Goal: Feedback & Contribution: Contribute content

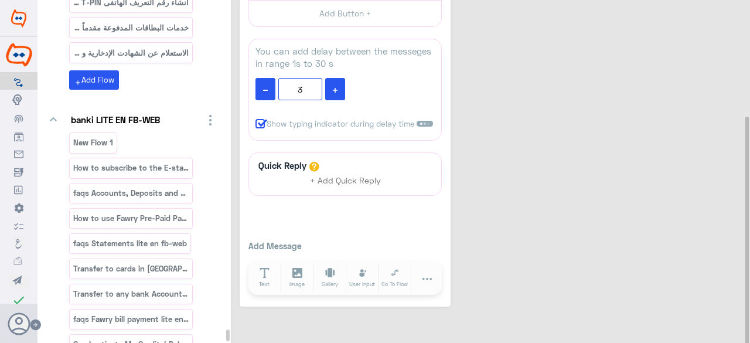
scroll to position [54473, 0]
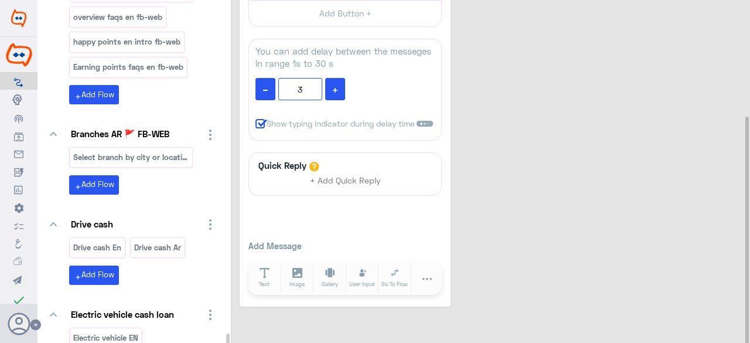
drag, startPoint x: 227, startPoint y: 105, endPoint x: 184, endPoint y: 353, distance: 252.1
click at [184, 342] on html "Final Production Flow Builder Conversational Skills Broadcast Audience Inbox Gr…" at bounding box center [375, 171] width 750 height 343
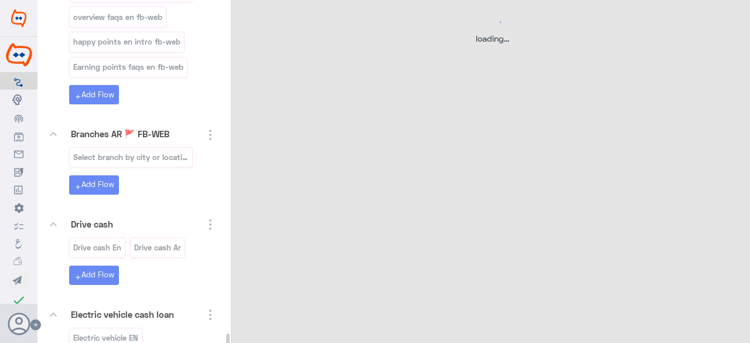
scroll to position [0, 0]
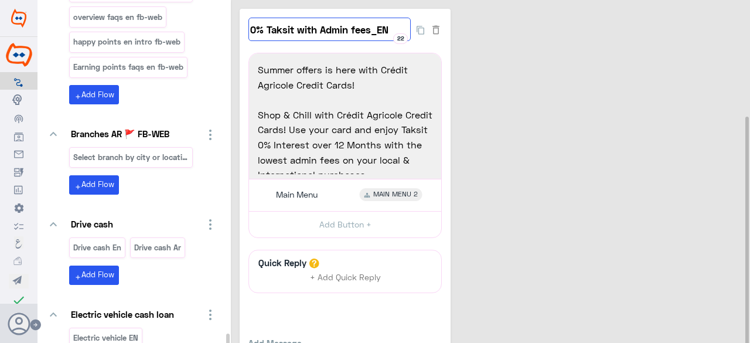
drag, startPoint x: 389, startPoint y: 26, endPoint x: 249, endPoint y: 39, distance: 140.6
click at [249, 39] on input "0% Taksit with Admin fees_EN" at bounding box center [329, 29] width 162 height 23
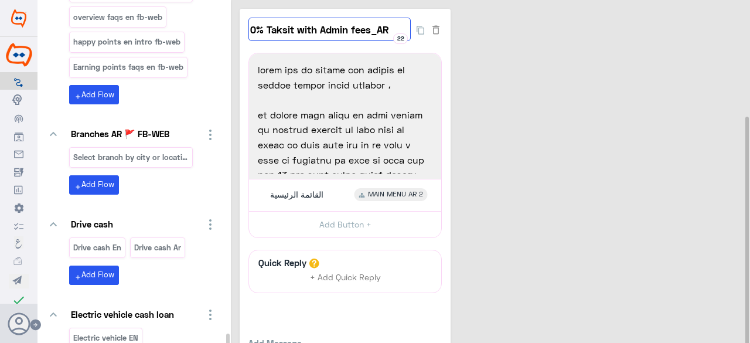
drag, startPoint x: 370, startPoint y: 27, endPoint x: 204, endPoint y: 56, distance: 168.3
click at [139, 15] on div "You Can Create And Navigate Between Folders and Flows From Here keyboard_arrow_…" at bounding box center [393, 173] width 712 height 346
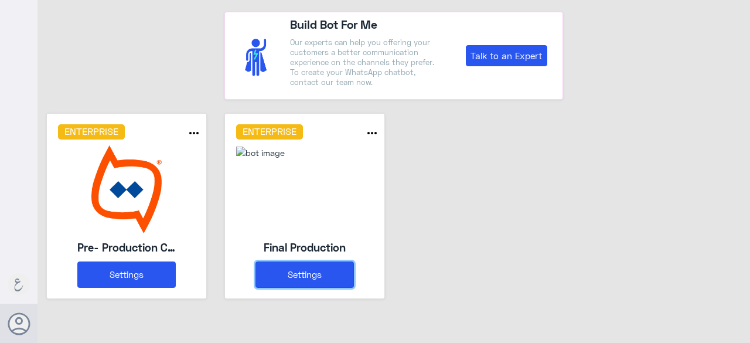
click at [291, 267] on button "Settings" at bounding box center [304, 274] width 98 height 26
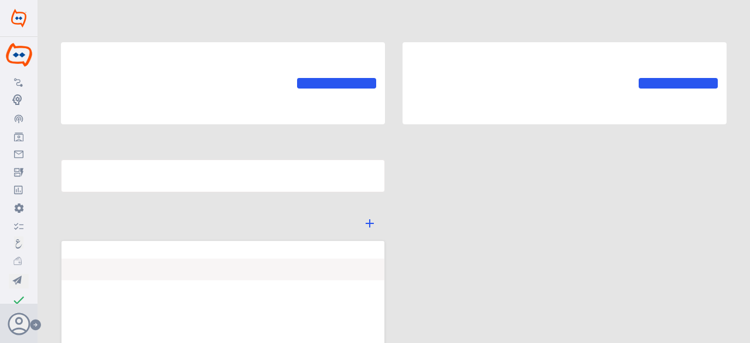
type input "Final Production"
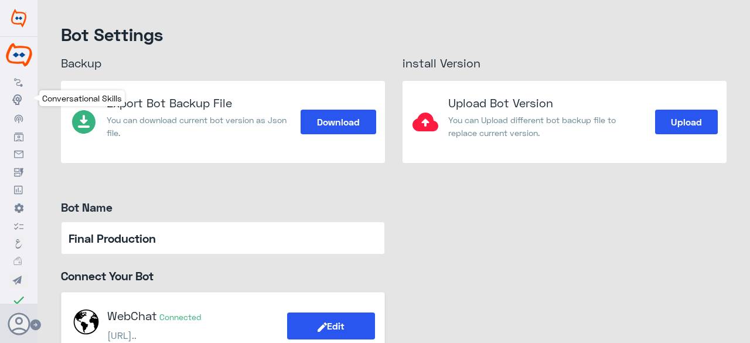
click at [17, 101] on use at bounding box center [16, 99] width 9 height 11
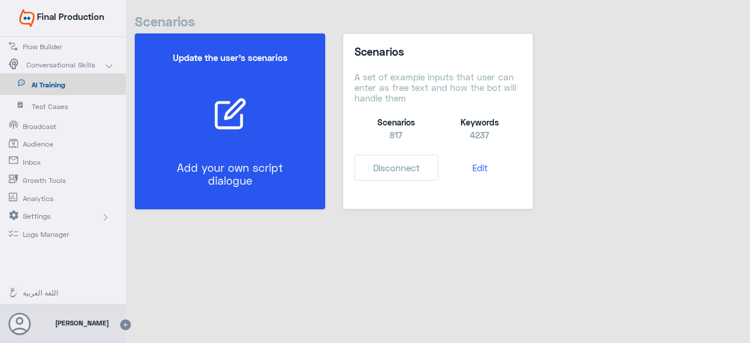
click at [251, 180] on p "Add your own script dialogue" at bounding box center [230, 174] width 132 height 26
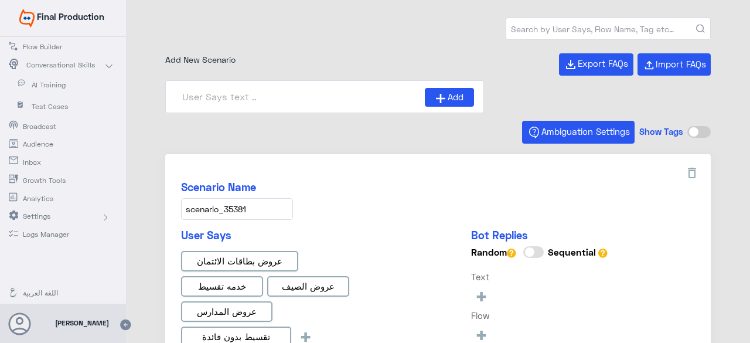
type input "0% Taksit with Admin fees_AR"
type input "0% Taksit with Admin fees_EN"
type input "Face ID En"
type input "Face ID AR"
type input "Instapay AR"
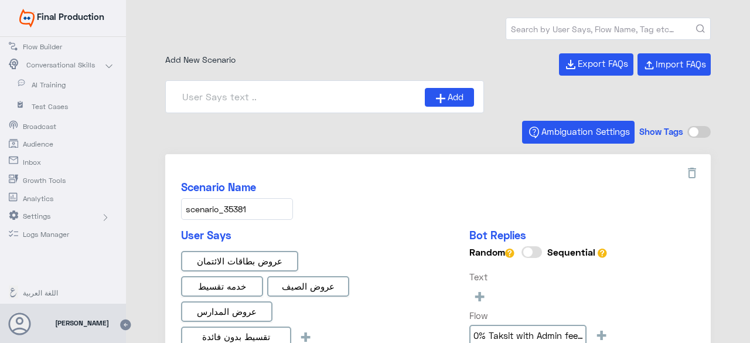
type input "scenario_535"
click at [565, 32] on input "text" at bounding box center [608, 28] width 204 height 21
paste input "scenario_535"
type input "scenario_535"
click at [696, 25] on button "submit" at bounding box center [700, 29] width 9 height 9
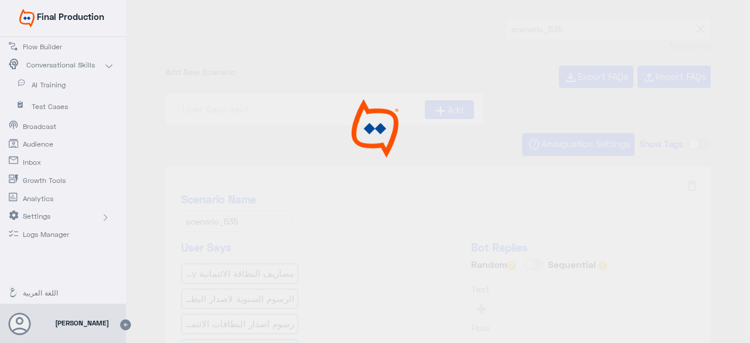
type input "ما هي رسوم اصدار البطاقات الائتمان إنفنيت؟"
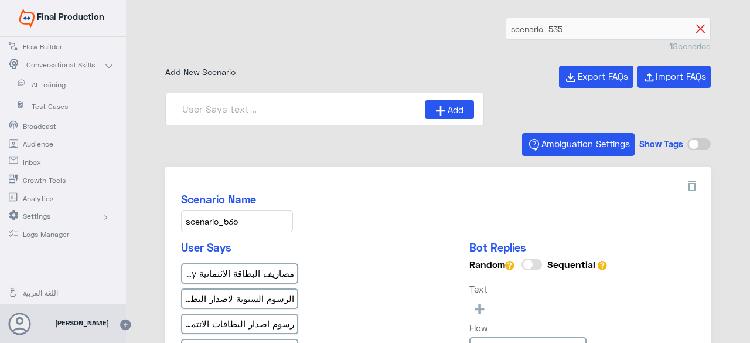
click at [696, 29] on icon at bounding box center [700, 29] width 9 height 9
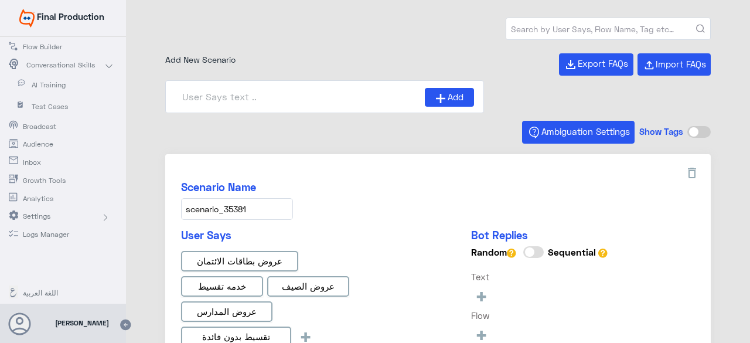
click at [572, 28] on input "text" at bounding box center [608, 28] width 204 height 21
type input "0% Taksit with Admin fees_EN"
type input "Face ID En"
type input "Face ID AR"
paste input "scenario_491"
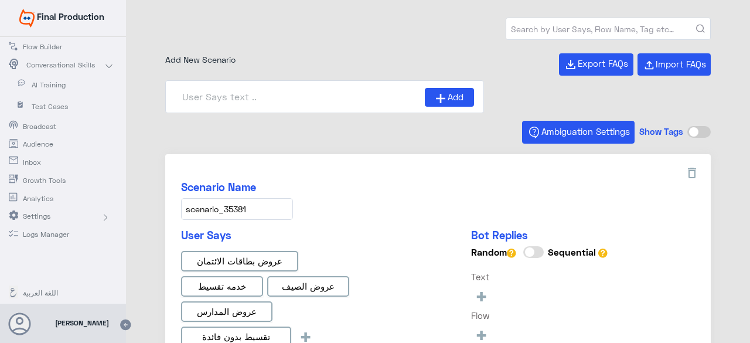
type input "scenario_491"
type input "0% Taksit with Admin fees_AR"
type input "Instapay AR"
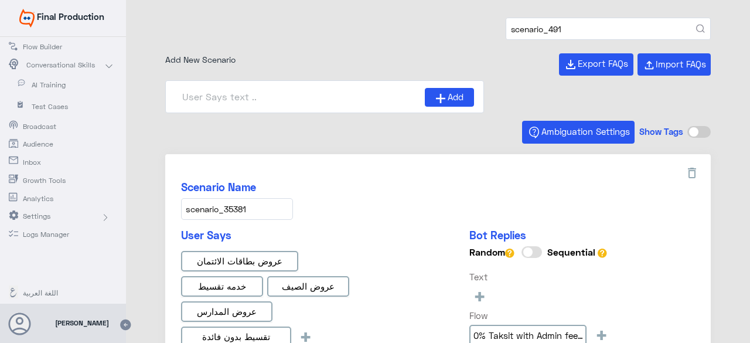
type input "scenario_491"
click at [696, 25] on button "submit" at bounding box center [700, 29] width 9 height 9
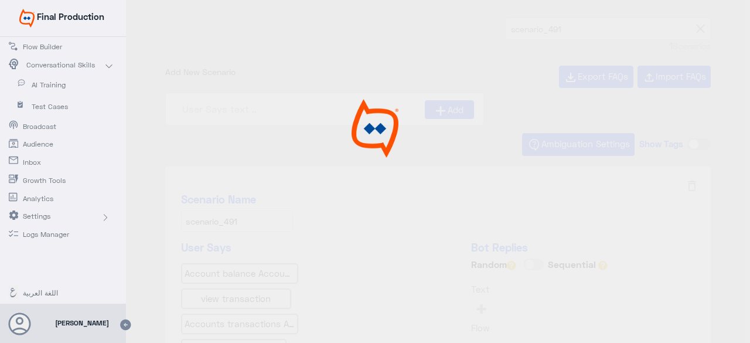
type input "general account inquiry"
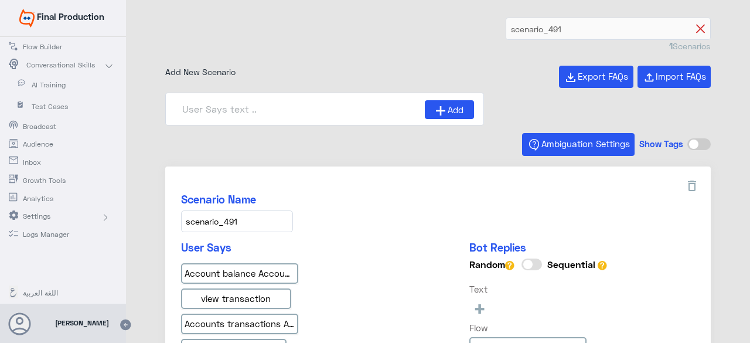
click at [696, 27] on icon at bounding box center [700, 29] width 9 height 9
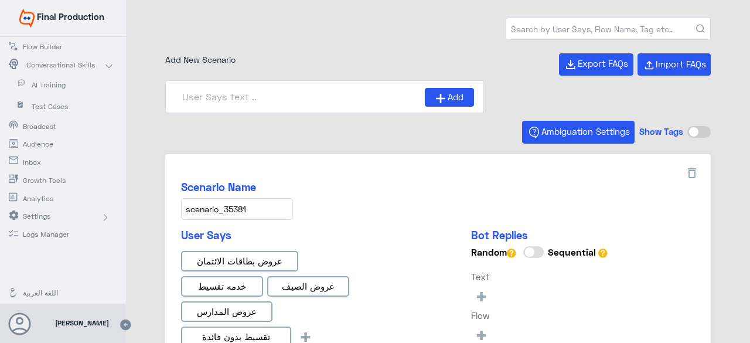
click at [558, 28] on input "text" at bounding box center [608, 28] width 204 height 21
type input "Face ID En"
type input "0% Taksit with Admin fees_AR"
type input "Instapay AR"
type input "0% Taksit with Admin fees_EN"
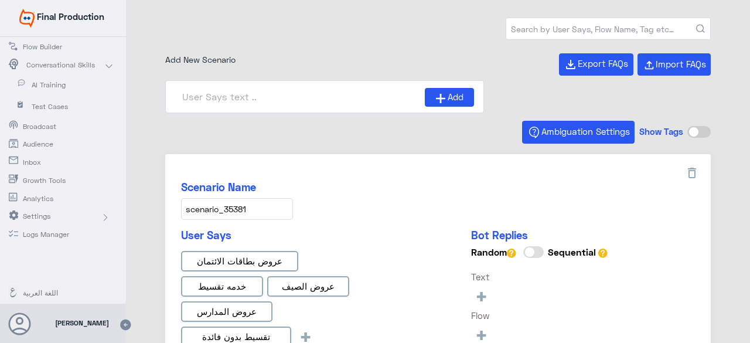
type input "Face ID AR"
paste input "scenario_35356"
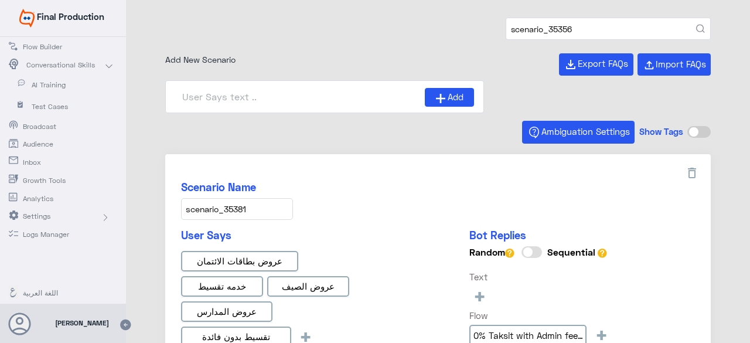
type input "scenario_35356"
click at [696, 25] on button "submit" at bounding box center [700, 29] width 9 height 9
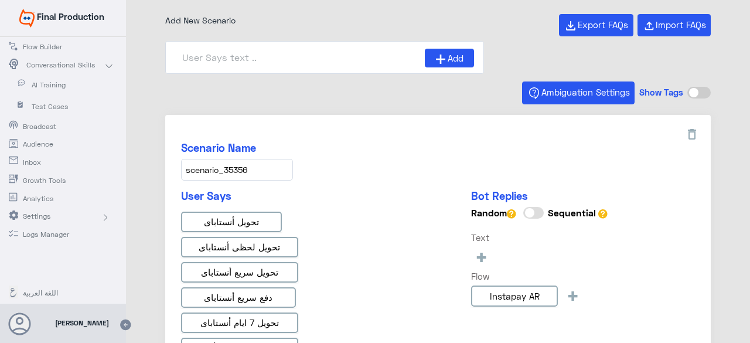
scroll to position [117, 0]
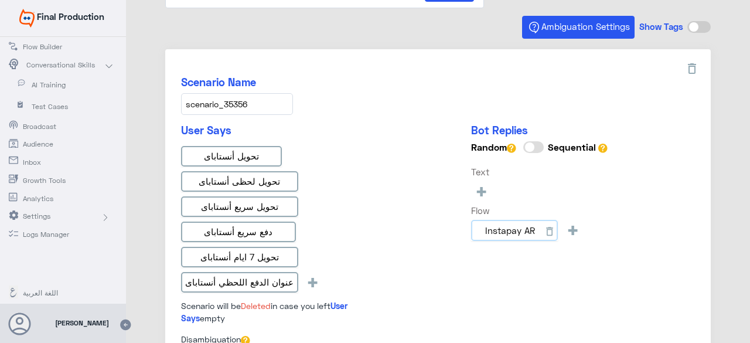
click at [496, 234] on input "Instapay AR" at bounding box center [514, 230] width 87 height 21
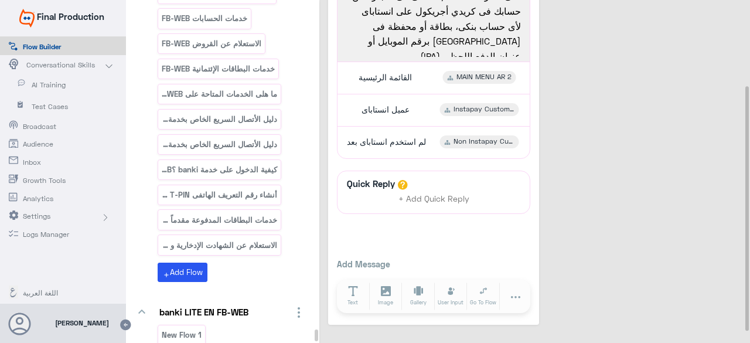
scroll to position [54473, 0]
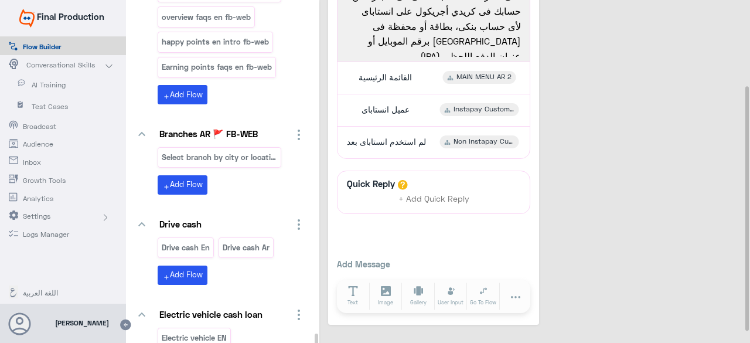
drag, startPoint x: 315, startPoint y: 5, endPoint x: 189, endPoint y: 234, distance: 260.9
click at [267, 342] on html "Final Production Flow Builder Conversational Skills AI Training Test Cases Broa…" at bounding box center [375, 171] width 750 height 343
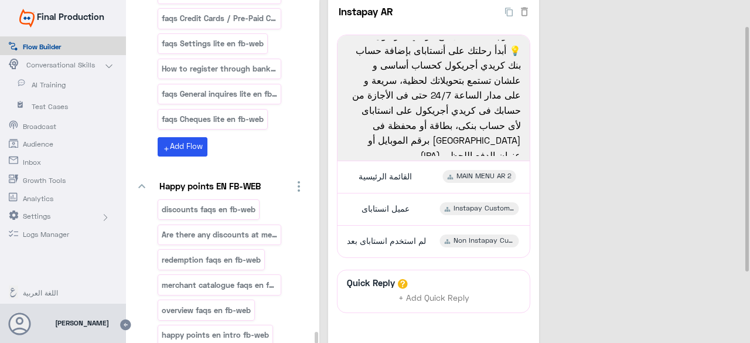
scroll to position [0, 0]
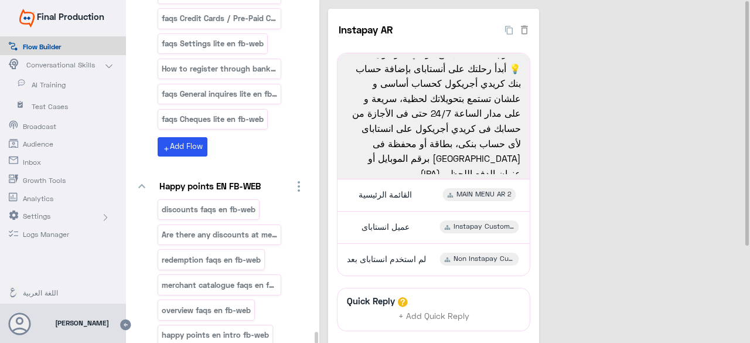
click at [63, 84] on span "AI Training" at bounding box center [66, 85] width 69 height 11
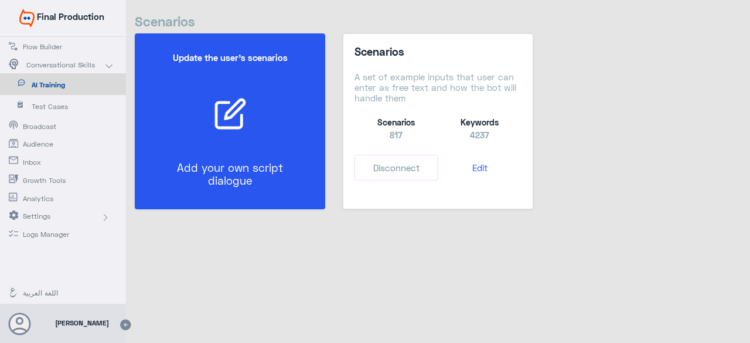
click at [185, 144] on div "Update the user’s scenarios Add your own script dialogue" at bounding box center [230, 121] width 154 height 163
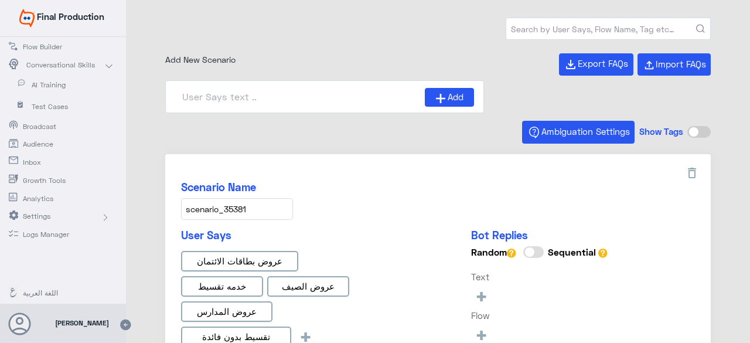
type input "Face ID En"
type input "Face ID AR"
type input "Instapay AR"
type input "0% Taksit with Admin fees_AR"
type input "0% Taksit with Admin fees_EN"
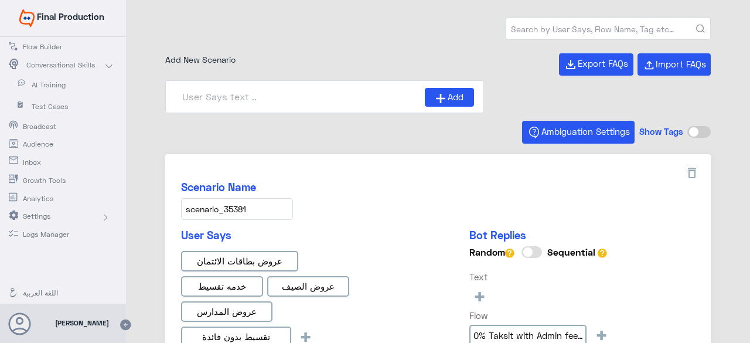
click at [609, 21] on input "text" at bounding box center [608, 28] width 204 height 21
paste input "scenario_35356"
type input "scenario_35356"
click at [696, 25] on button "submit" at bounding box center [700, 29] width 9 height 9
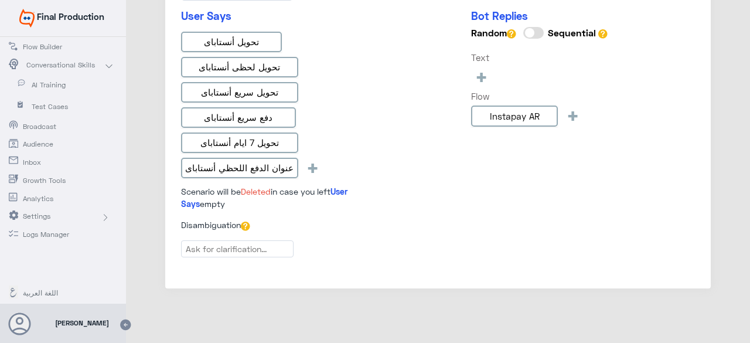
scroll to position [232, 0]
click at [312, 160] on span "+" at bounding box center [312, 166] width 13 height 19
click at [315, 165] on span "+" at bounding box center [312, 166] width 13 height 19
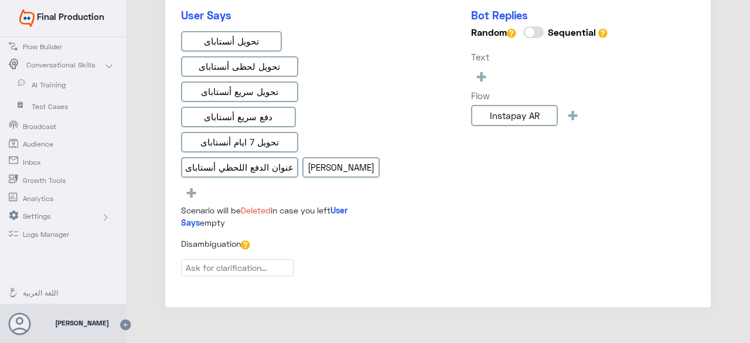
type input "[PERSON_NAME]"
click at [463, 180] on div "User Says تحويل أنستاباى تحويل لحظى أنستاباى تحويل سريع أنستاباى دفع سريع أنستا…" at bounding box center [438, 123] width 514 height 228
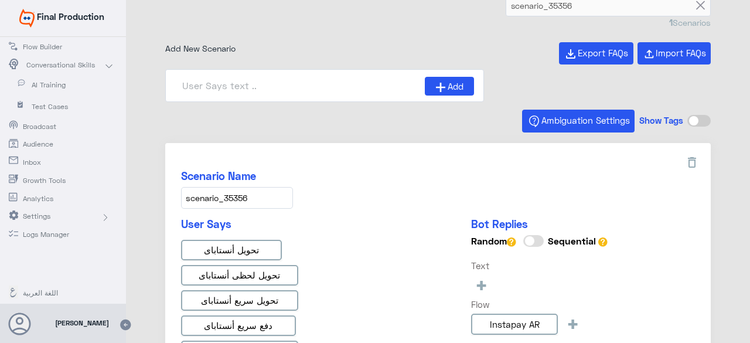
scroll to position [0, 0]
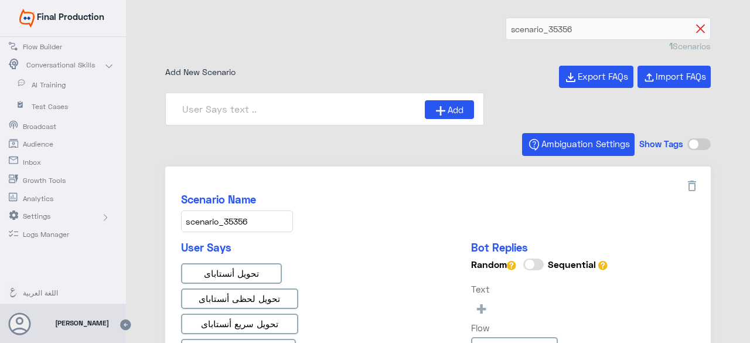
click at [699, 28] on icon at bounding box center [700, 29] width 9 height 9
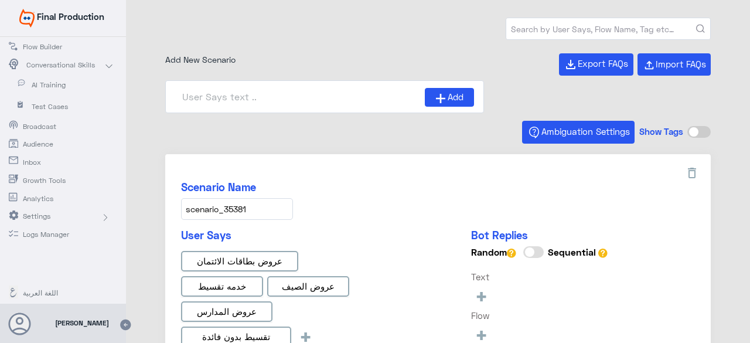
click at [595, 26] on input "text" at bounding box center [608, 28] width 204 height 21
type input "0% Taksit with Admin fees_AR"
type input "Face ID En"
type input "Face ID AR"
type input "0% Taksit with Admin fees_EN"
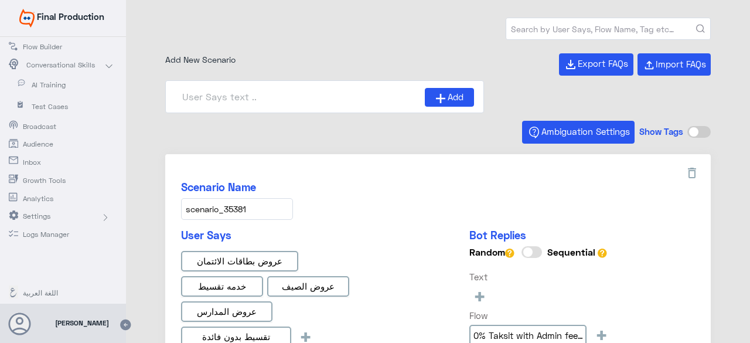
paste input "scenario_505"
type input "scenario_505"
click at [696, 25] on button "submit" at bounding box center [700, 29] width 9 height 9
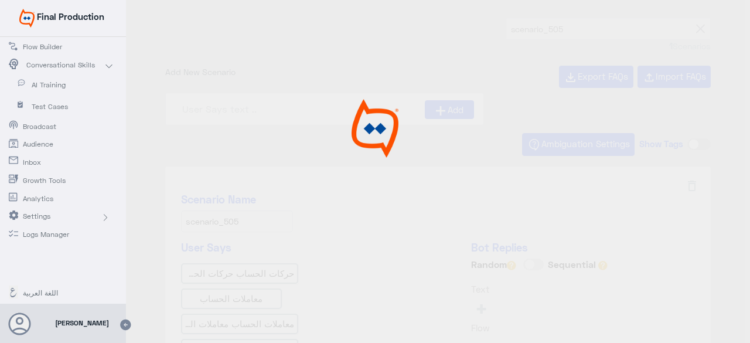
type input "general الاستعلام عن الحساب"
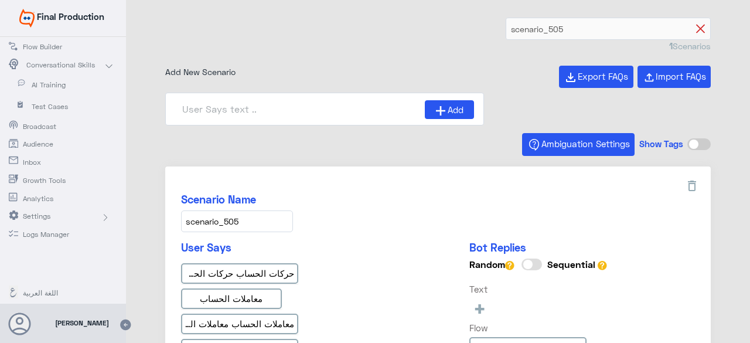
click at [696, 26] on icon at bounding box center [700, 29] width 9 height 9
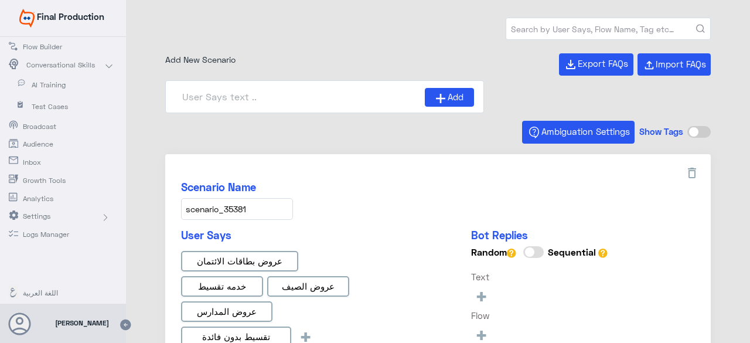
click at [554, 23] on input "text" at bounding box center [608, 28] width 204 height 21
paste input "scenario_35356"
type input "scenario_35356"
type input "Face ID En"
type input "Face ID AR"
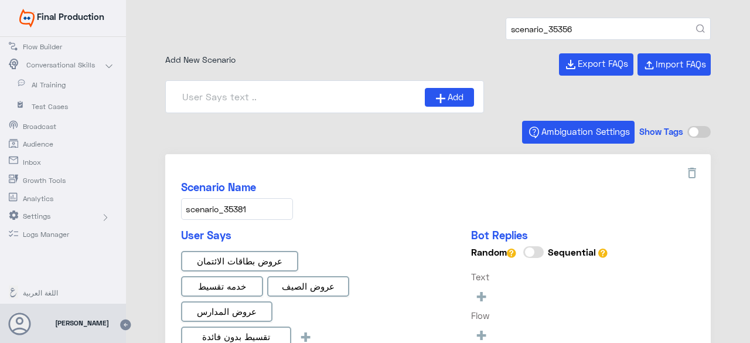
type input "0% Taksit with Admin fees_AR"
type input "0% Taksit with Admin fees_EN"
type input "Instapay AR"
type input "scenario_35356"
click at [696, 25] on button "submit" at bounding box center [700, 29] width 9 height 9
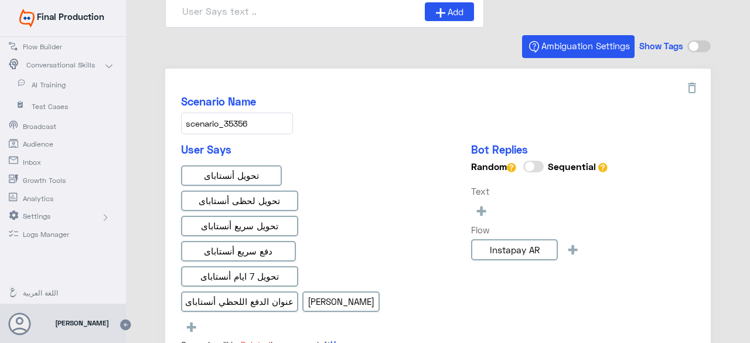
scroll to position [117, 0]
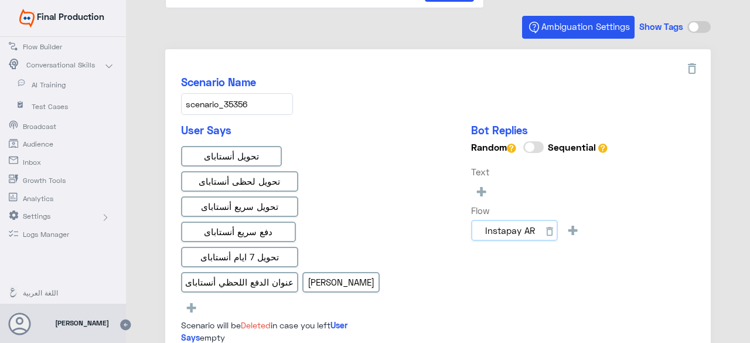
click at [511, 223] on input "Instapay AR" at bounding box center [514, 230] width 87 height 21
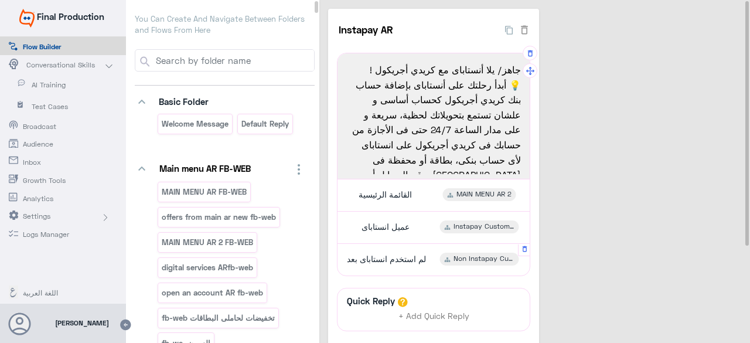
click at [469, 257] on span "Non Instapay Customer AR" at bounding box center [483, 259] width 61 height 11
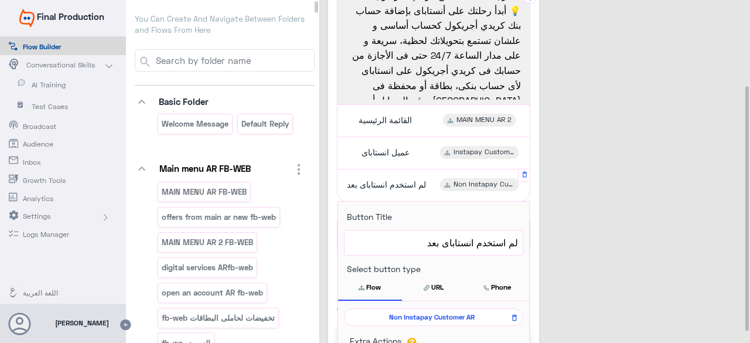
scroll to position [117, 0]
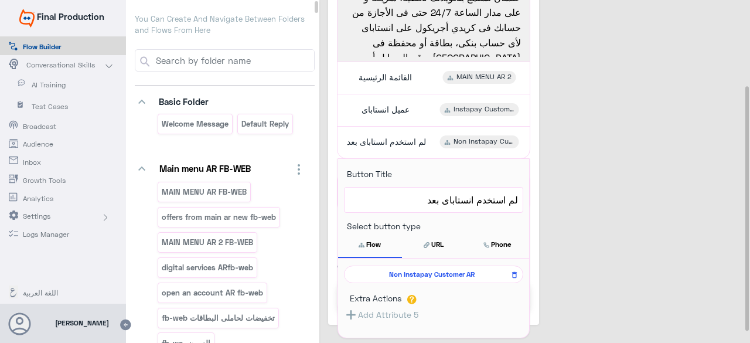
click at [57, 80] on span "AI Training" at bounding box center [66, 85] width 69 height 11
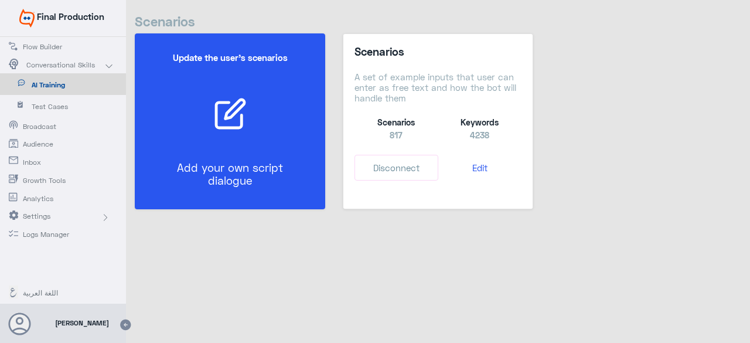
click at [247, 117] on div at bounding box center [230, 114] width 159 height 34
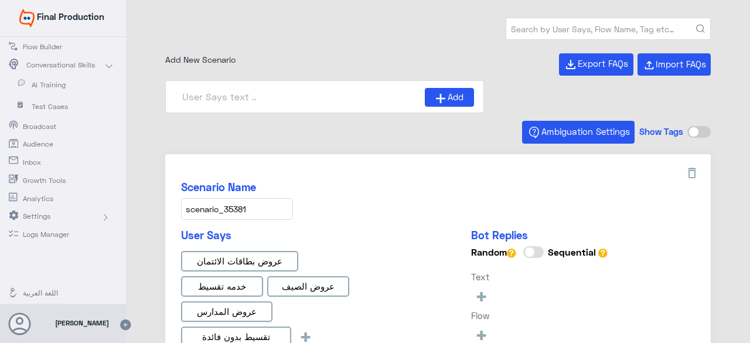
click at [624, 26] on input "text" at bounding box center [608, 28] width 204 height 21
type input "0% Taksit with Admin fees_AR"
type input "0% Taksit with Admin fees_EN"
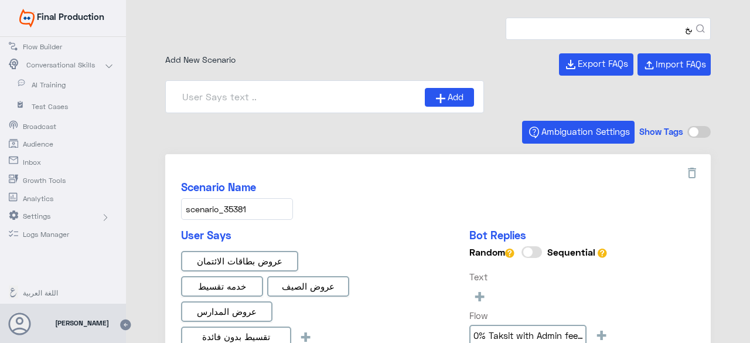
type input "ىخى"
type input "Instapay AR"
type input "Face ID AR"
type input "Face ID En"
type input "ى"
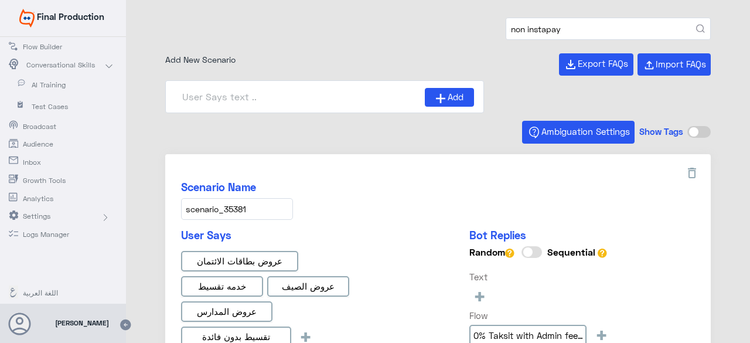
type input "non instapay"
click at [696, 25] on button "submit" at bounding box center [700, 29] width 9 height 9
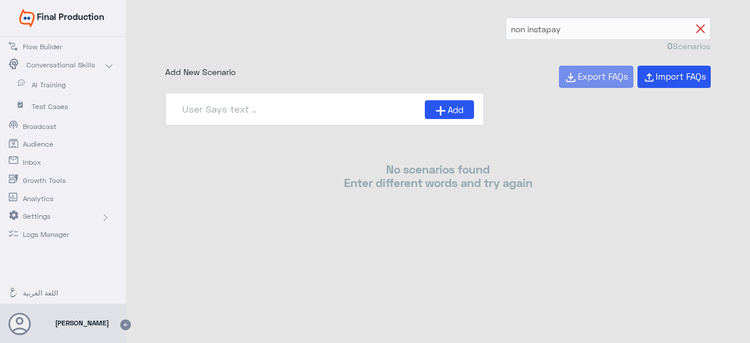
click at [701, 26] on icon at bounding box center [700, 29] width 9 height 9
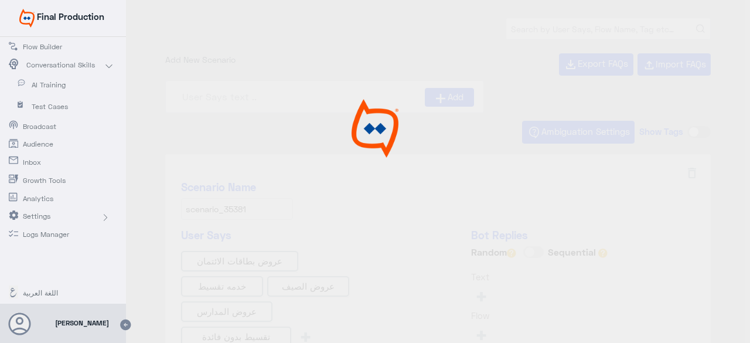
type input "Instapay AR"
type input "0% Taksit with Admin fees_AR"
type input "Face ID En"
type input "Face ID AR"
type input "0% Taksit with Admin fees_EN"
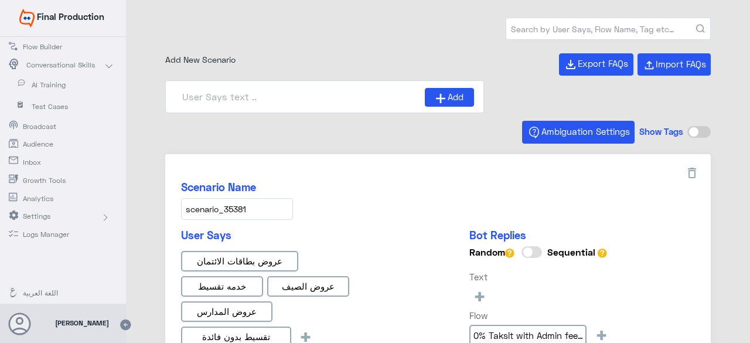
click at [530, 25] on input "text" at bounding box center [608, 28] width 204 height 21
paste input "scenario_35356"
type input "scenario_35356"
click at [696, 25] on button "submit" at bounding box center [700, 29] width 9 height 9
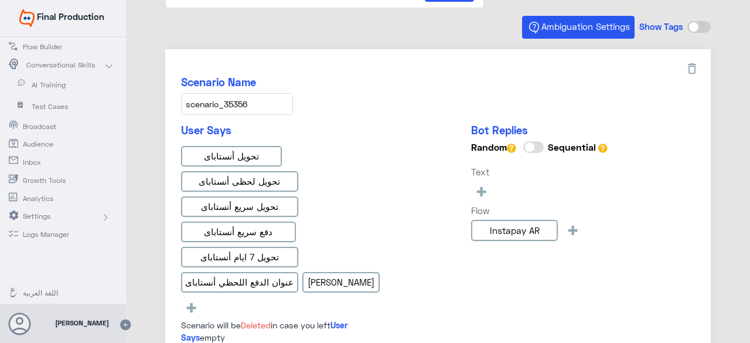
scroll to position [176, 0]
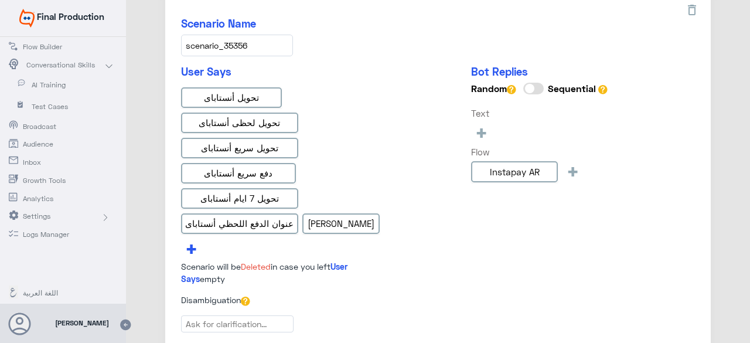
click at [193, 245] on span "+" at bounding box center [191, 247] width 13 height 19
click at [186, 243] on span "+" at bounding box center [191, 247] width 13 height 19
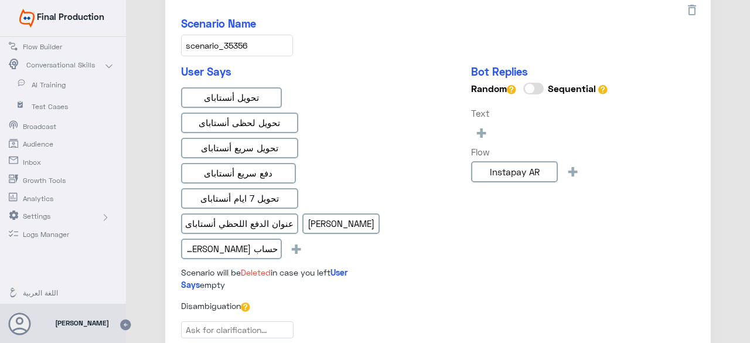
type input "حساب [PERSON_NAME]"
click at [347, 248] on div "User Says تحويل أنستاباى تحويل لحظى أنستاباى تحويل سريع أنستاباى دفع سريع أنستا…" at bounding box center [283, 178] width 205 height 226
click at [300, 250] on span "+" at bounding box center [295, 247] width 13 height 19
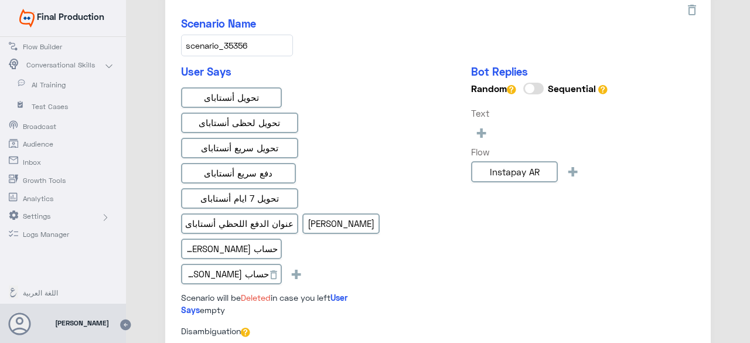
click at [211, 272] on input "حساب [PERSON_NAME]" at bounding box center [231, 274] width 101 height 21
type input "حساب انستاباي"
click at [332, 267] on div "User Says تحويل أنستاباى تحويل لحظى أنستاباى تحويل سريع أنستاباى دفع سريع أنستا…" at bounding box center [283, 190] width 205 height 251
click at [288, 271] on span "+" at bounding box center [291, 273] width 13 height 19
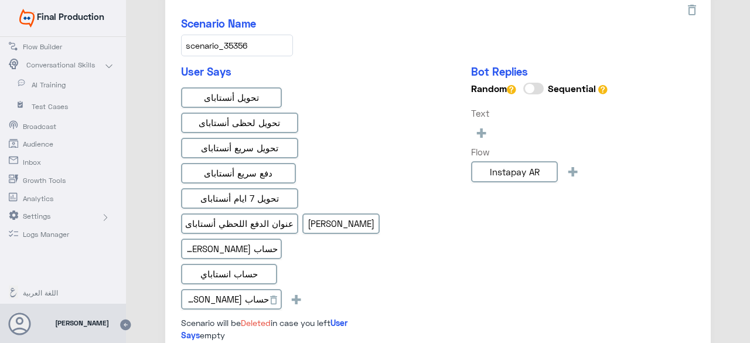
click at [210, 298] on input "حساب [PERSON_NAME]" at bounding box center [231, 299] width 101 height 21
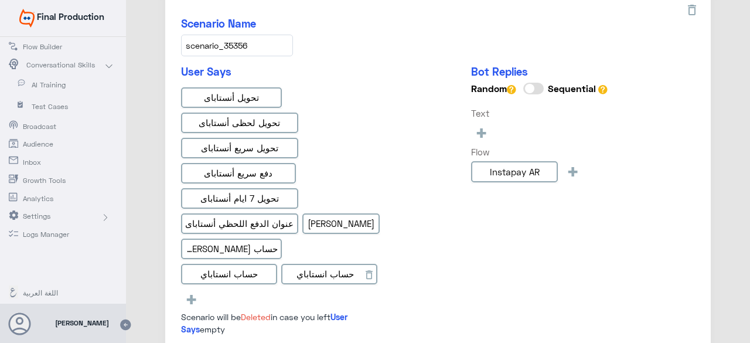
drag, startPoint x: 328, startPoint y: 272, endPoint x: 356, endPoint y: 274, distance: 28.2
click at [356, 274] on input "حساب انستاباي" at bounding box center [329, 274] width 96 height 21
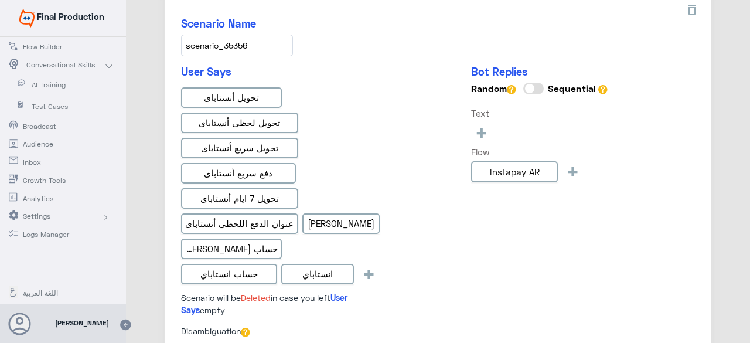
type input "انستاباي"
click at [412, 275] on div "User Says تحويل أنستاباى تحويل لحظى أنستاباى تحويل سريع أنستاباى دفع سريع أنستا…" at bounding box center [438, 194] width 514 height 259
click at [368, 271] on span "+" at bounding box center [368, 273] width 13 height 19
click at [374, 273] on span "+" at bounding box center [368, 273] width 13 height 19
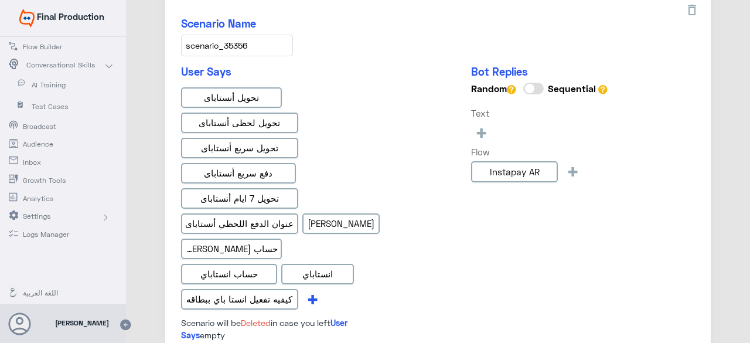
scroll to position [0, -2]
type input "كيفيه تفعيل انستا باي ببطاقه"
click at [316, 296] on div "User Says تحويل أنستاباى تحويل لحظى أنستاباى تحويل سريع أنستاباى دفع سريع أنستا…" at bounding box center [283, 203] width 205 height 276
click at [313, 297] on span "+" at bounding box center [312, 298] width 13 height 19
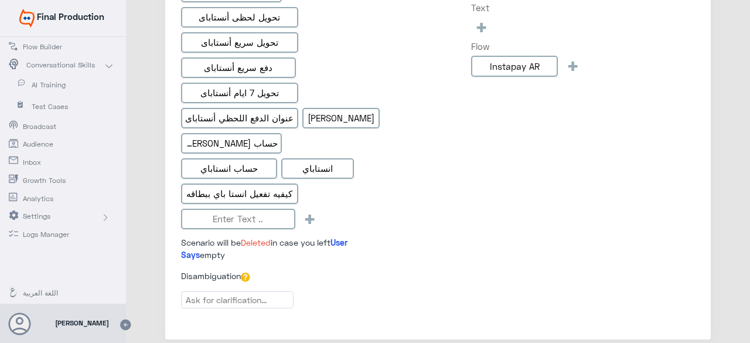
scroll to position [293, 0]
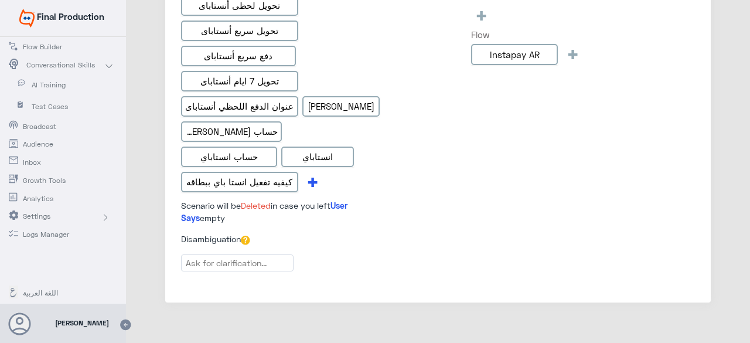
click at [313, 176] on span "+" at bounding box center [312, 181] width 13 height 19
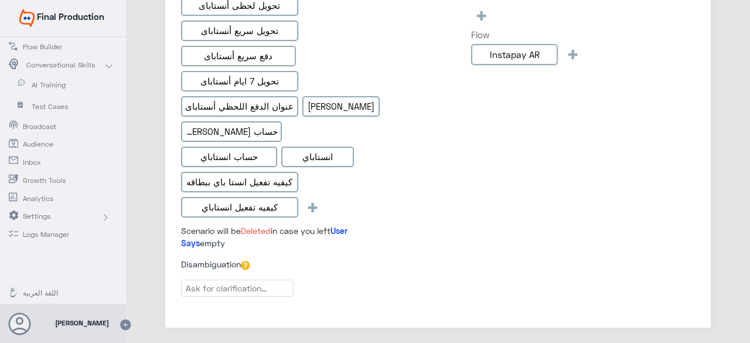
type input "كيفيه تفعيل انستاباي"
click at [419, 208] on div "User Says تحويل أنستاباى تحويل لحظى أنستاباى تحويل سريع أنستاباى دفع سريع أنستا…" at bounding box center [438, 103] width 514 height 310
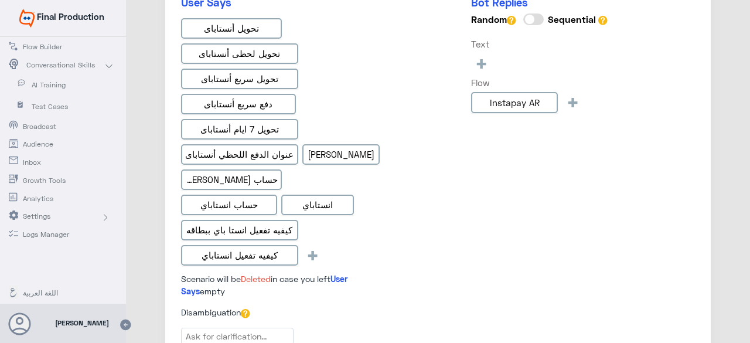
scroll to position [234, 0]
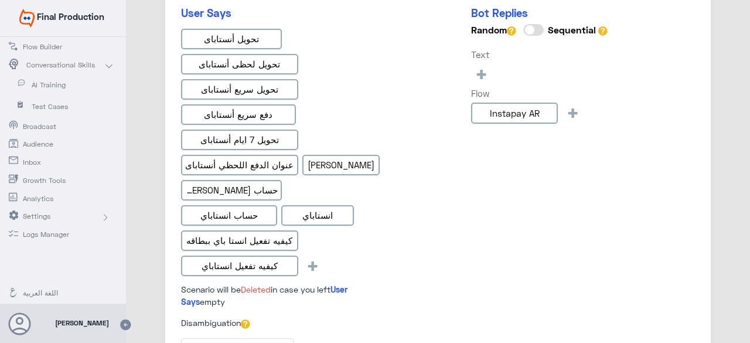
click at [56, 83] on span "AI Training" at bounding box center [66, 85] width 69 height 11
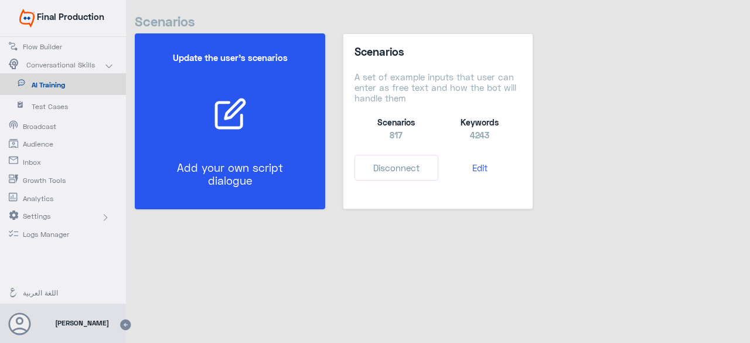
click at [235, 138] on div "Update the user’s scenarios Add your own script dialogue" at bounding box center [230, 121] width 154 height 163
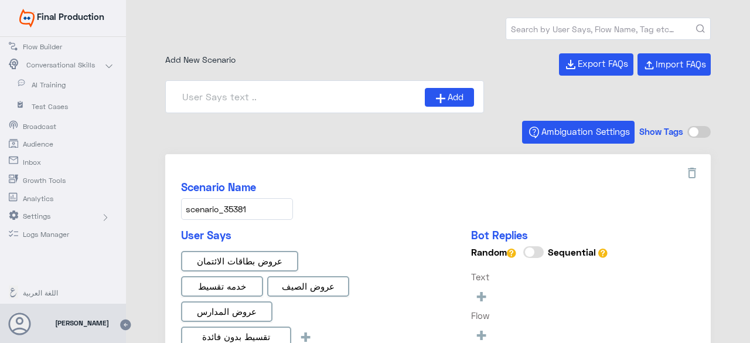
click at [585, 32] on input "text" at bounding box center [608, 28] width 204 height 21
type input "0% Taksit with Admin fees_EN"
type input "Instapay AR"
type input "0% Taksit with Admin fees_AR"
type input "Face ID En"
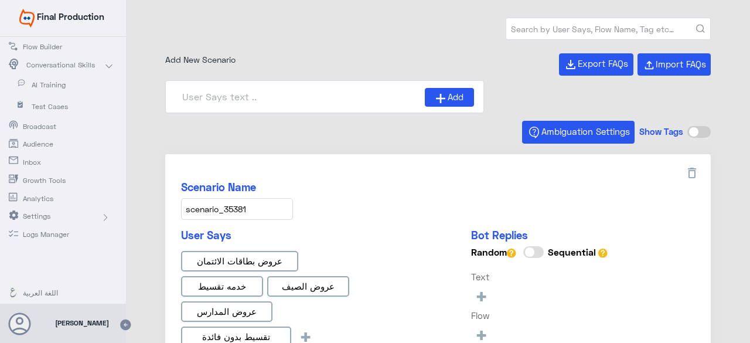
type input "Face ID AR"
paste input "scenario_834"
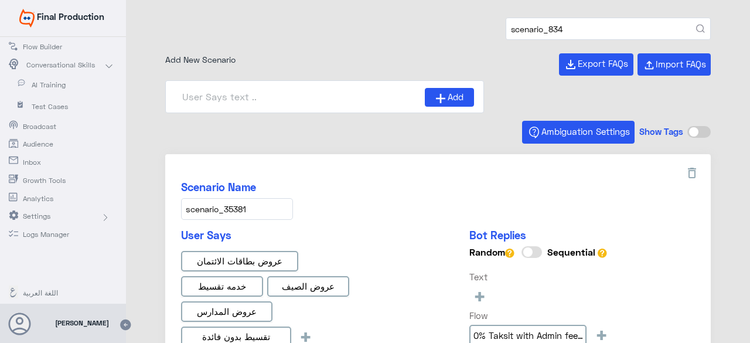
type input "scenario_834"
click at [696, 25] on button "submit" at bounding box center [700, 29] width 9 height 9
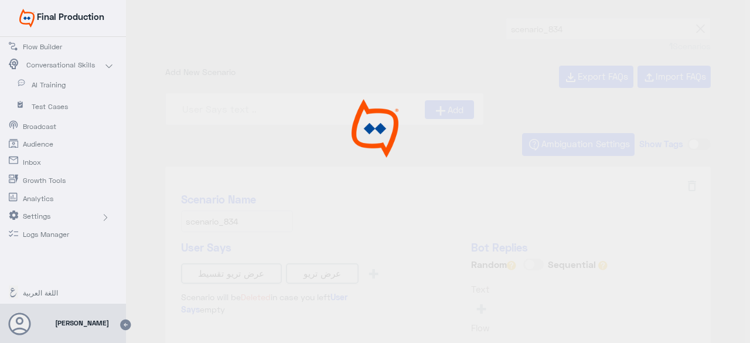
type input "Trio Offer Ar"
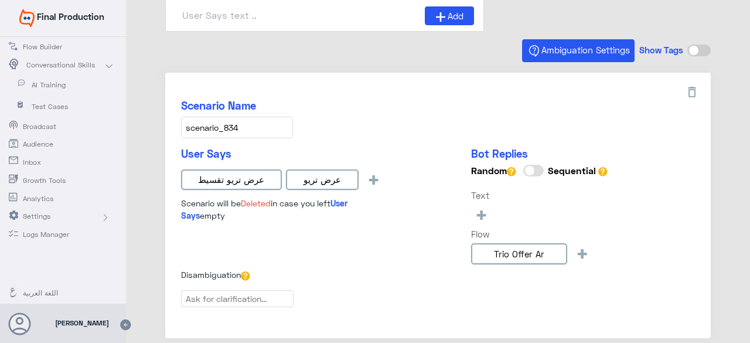
scroll to position [117, 0]
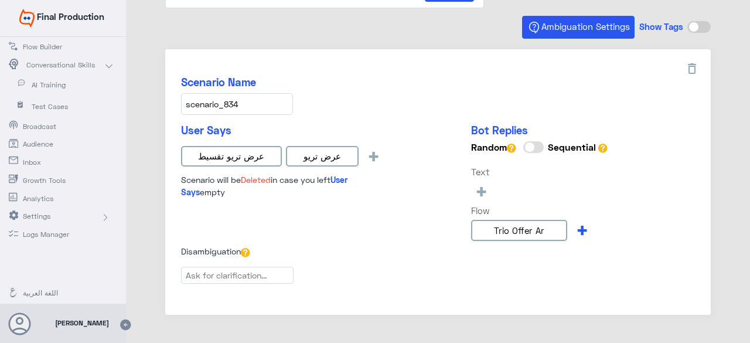
click at [581, 224] on span "+" at bounding box center [581, 229] width 13 height 19
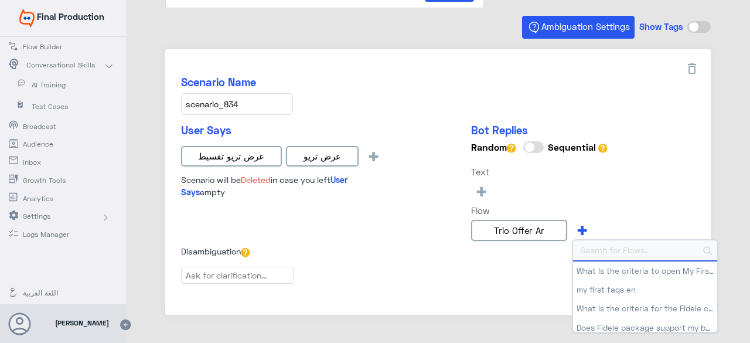
paste input "0% Taksit with Admin fees_EN"
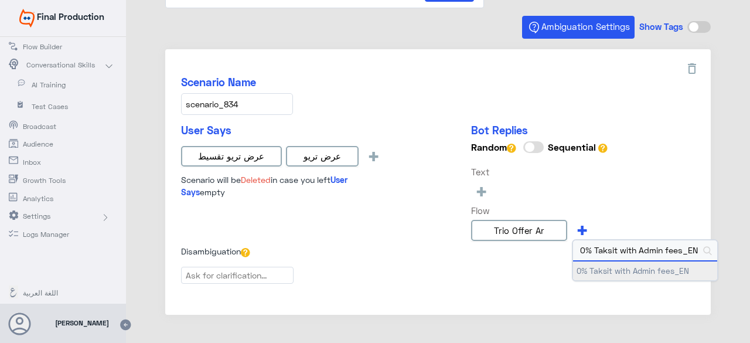
type input "0% Taksit with Admin fees_EN"
click at [619, 268] on button "0% Taksit with Admin fees_EN" at bounding box center [645, 270] width 144 height 19
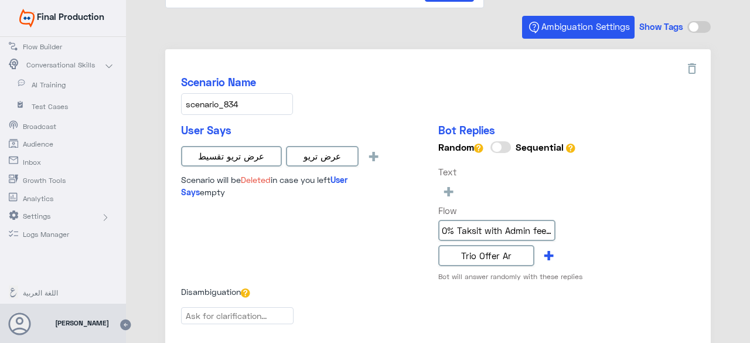
click at [549, 249] on span "+" at bounding box center [548, 254] width 13 height 19
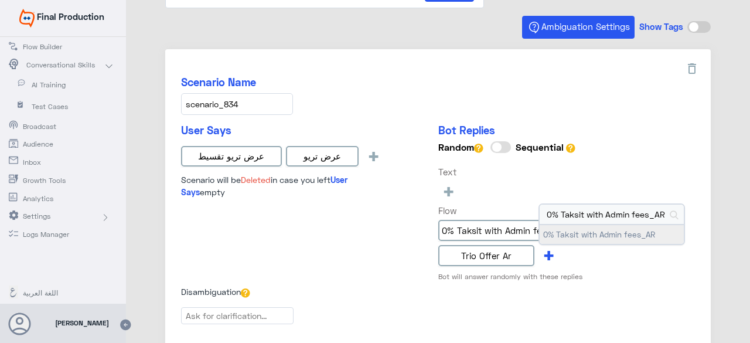
type input "0% Taksit with Admin fees_AR"
click at [632, 237] on button "0% Taksit with Admin fees_AR" at bounding box center [611, 234] width 144 height 19
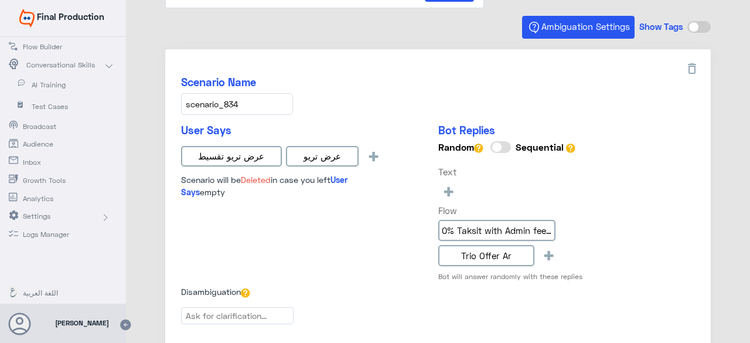
type input "0% Taksit with Admin fees_AR"
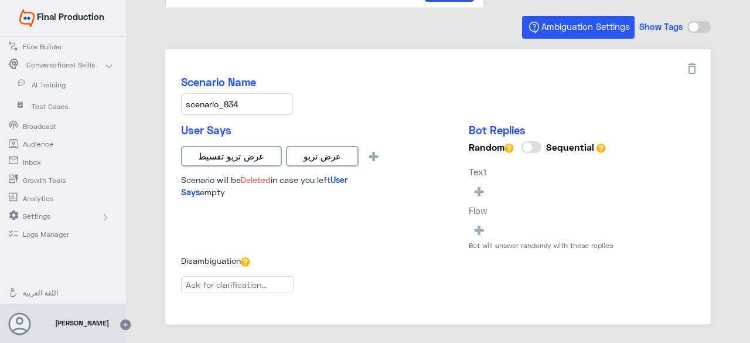
type input "0% Taksit with Admin fees_EN"
type input "Trio Offer Ar"
type input "0% Taksit with Admin fees_AR"
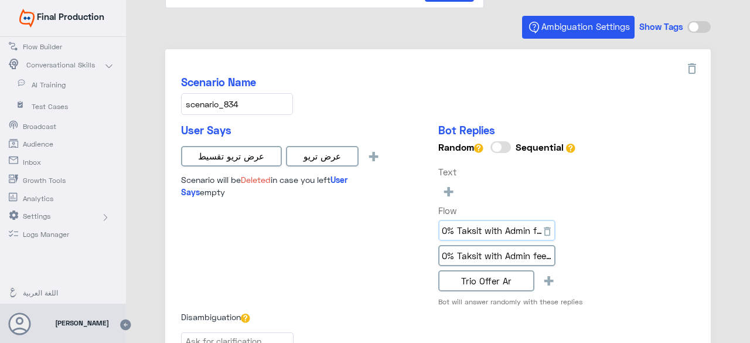
click at [515, 227] on input "0% Taksit with Admin fees_AR" at bounding box center [496, 230] width 117 height 21
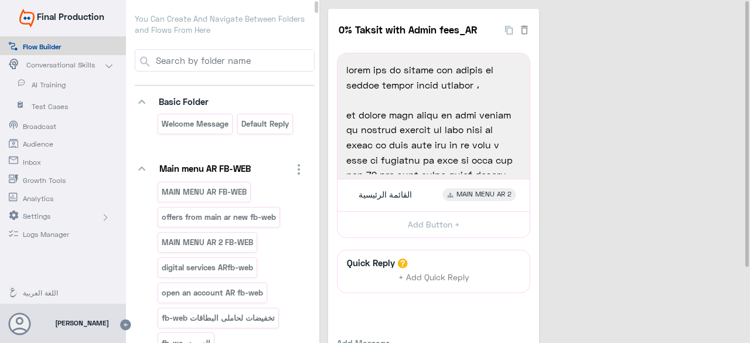
click at [48, 83] on span "AI Training" at bounding box center [66, 85] width 69 height 11
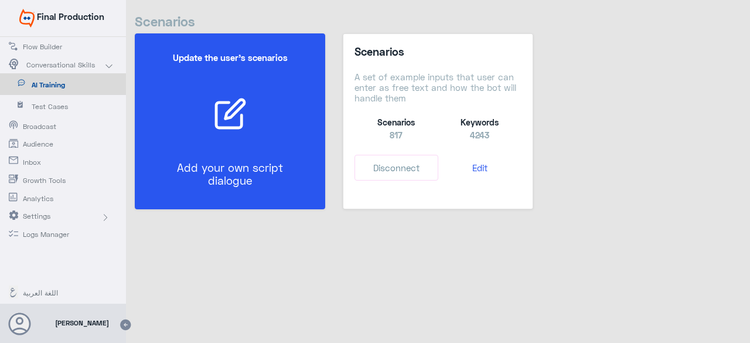
click at [233, 161] on p "Add your own script dialogue" at bounding box center [230, 174] width 132 height 26
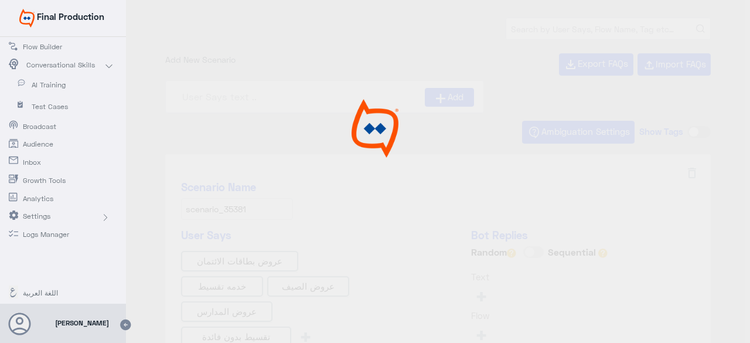
type input "0% Taksit with Admin fees_EN"
type input "0% Taksit with Admin fees_AR"
type input "Instapay AR"
type input "Face ID AR"
type input "Face ID En"
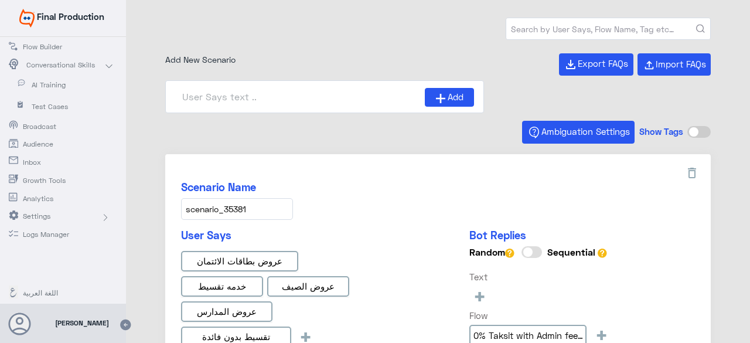
click at [531, 31] on input "text" at bounding box center [608, 28] width 204 height 21
paste input "scenario_834"
type input "scenario_834"
click at [696, 25] on button "submit" at bounding box center [700, 29] width 9 height 9
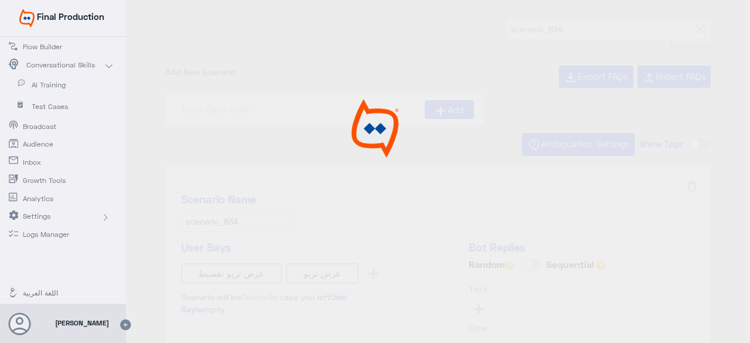
type input "0% Taksit with Admin fees_AR"
type input "Trio Offer Ar"
type input "0% Taksit with Admin fees_EN"
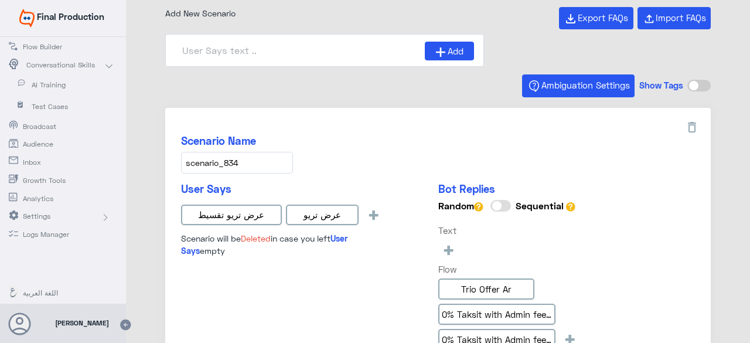
scroll to position [176, 0]
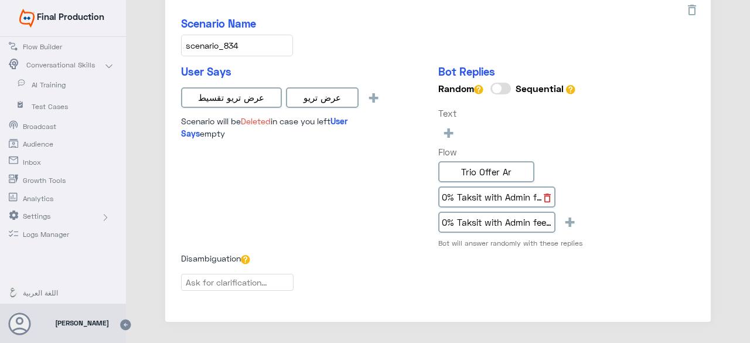
click at [544, 193] on icon at bounding box center [547, 198] width 12 height 12
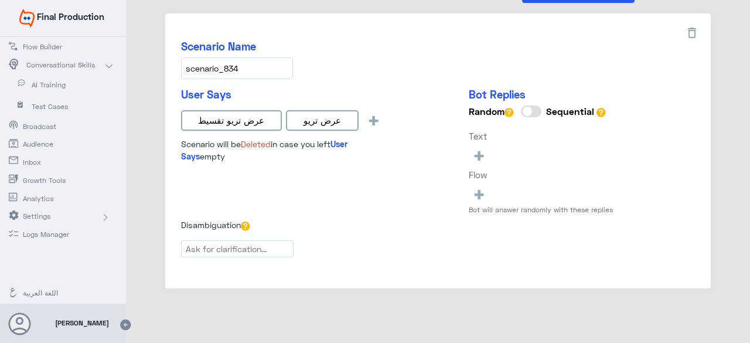
type input "0% Taksit with Admin fees_AR"
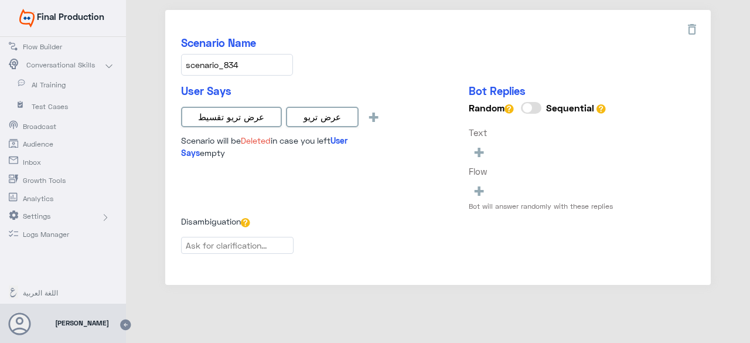
type input "Trio Offer Ar"
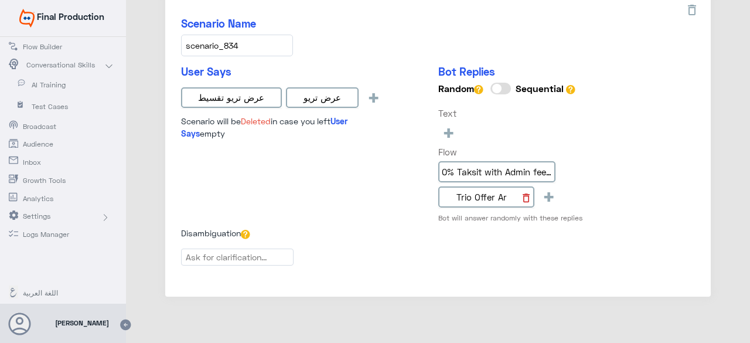
click at [523, 194] on icon at bounding box center [526, 198] width 12 height 12
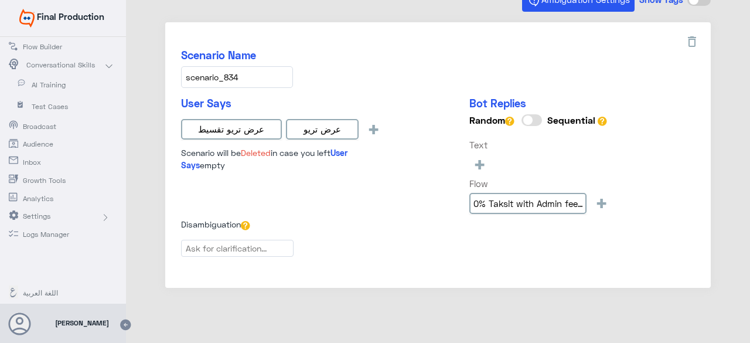
scroll to position [138, 0]
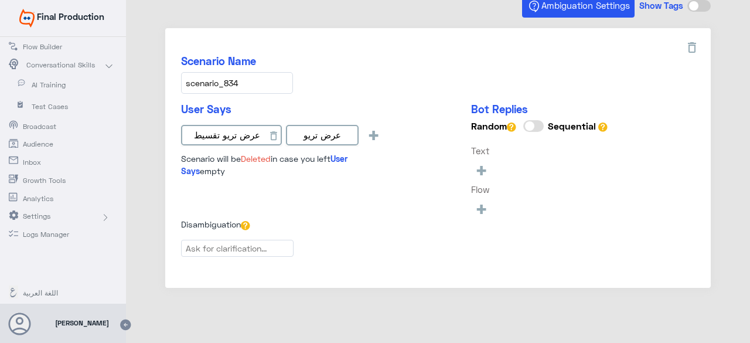
type input "0% Taksit with Admin fees_AR"
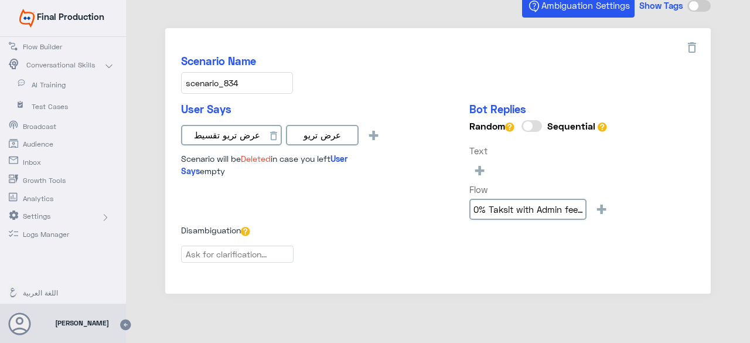
scroll to position [144, 0]
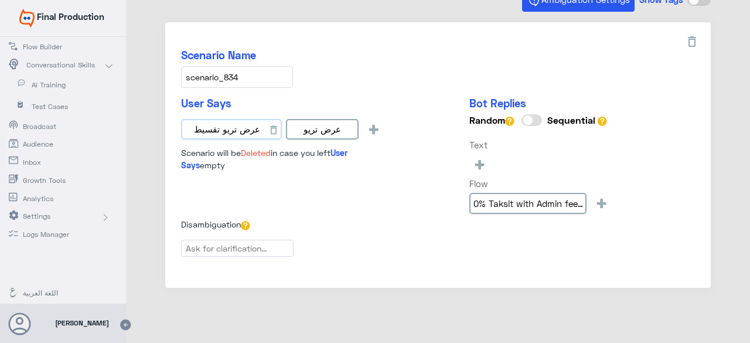
drag, startPoint x: 240, startPoint y: 127, endPoint x: 224, endPoint y: 131, distance: 16.3
click at [224, 131] on input "عرض تريو تقسيط" at bounding box center [231, 129] width 101 height 21
type input "عرض تقسيط"
click at [324, 128] on div "User Says عرض تقسيط عرض تريو + Scenario will be Deleted in case you left User S…" at bounding box center [283, 134] width 205 height 74
click at [284, 124] on input "عرض تريو" at bounding box center [298, 129] width 73 height 21
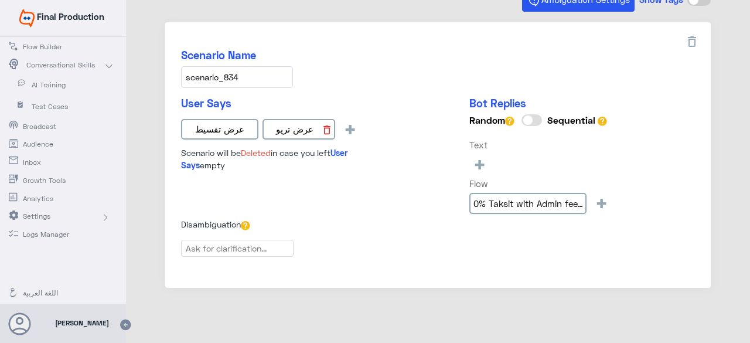
click at [325, 128] on icon at bounding box center [326, 129] width 7 height 9
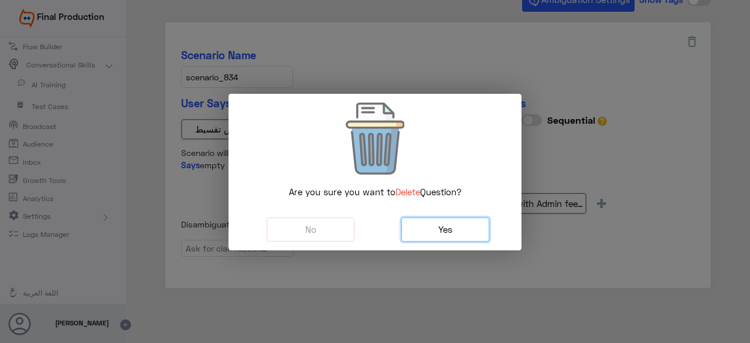
click at [442, 226] on span "Yes" at bounding box center [445, 229] width 14 height 11
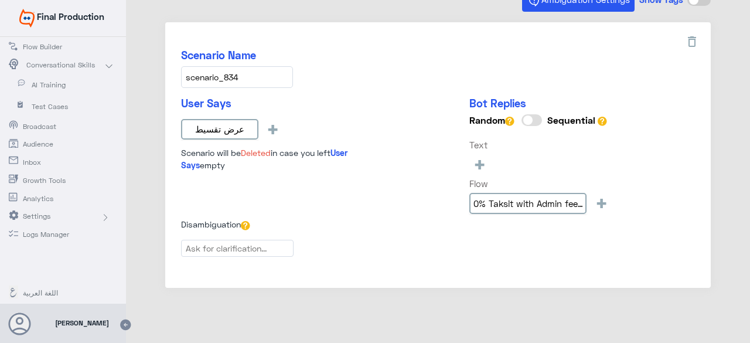
click at [412, 251] on div "Disambiguation" at bounding box center [438, 239] width 514 height 43
click at [490, 198] on input "0% Taksit with Admin fees_AR" at bounding box center [527, 203] width 117 height 21
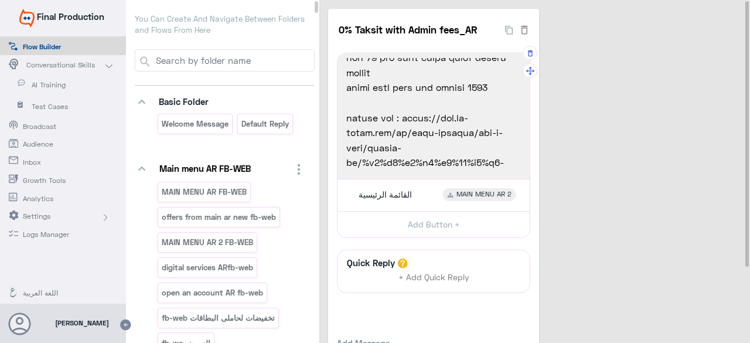
scroll to position [59, 0]
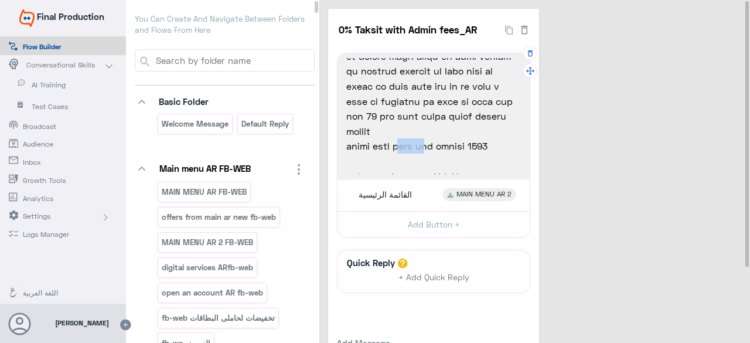
drag, startPoint x: 424, startPoint y: 132, endPoint x: 399, endPoint y: 135, distance: 24.7
click at [399, 138] on span "العرض ساري خلال شهر سبتمبر 2025" at bounding box center [433, 145] width 175 height 15
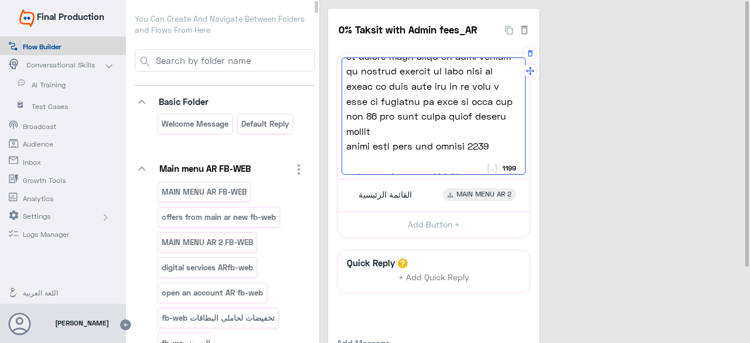
type textarea "lorem ips do sitame con adipis el seddoe tempor incid utlabor ، et dolore magn …"
click at [602, 185] on div "0% Taksit with Admin fees_AR 22 1199 الصيف خلص بس العروض لسة مخلصتش مع بطاقات ا…" at bounding box center [536, 206] width 417 height 395
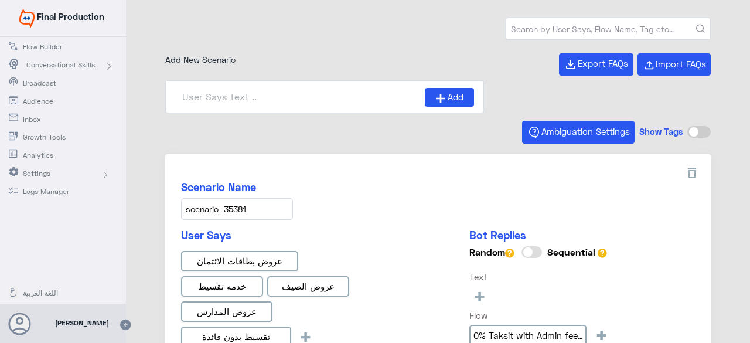
click at [571, 28] on input "text" at bounding box center [608, 28] width 204 height 21
paste input "scenario_657"
type input "scenario_657"
click at [696, 25] on button "submit" at bounding box center [700, 29] width 9 height 9
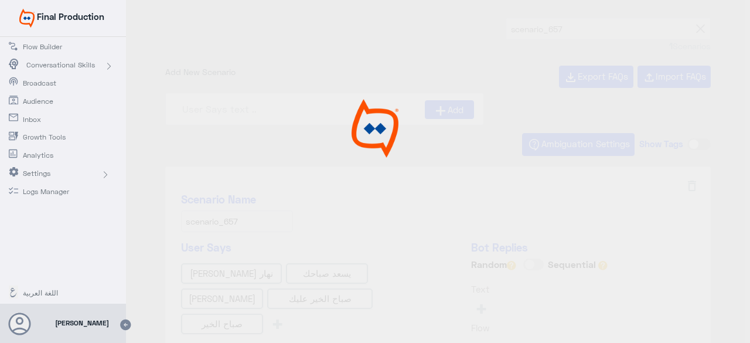
type input "small_talks_morning_ar"
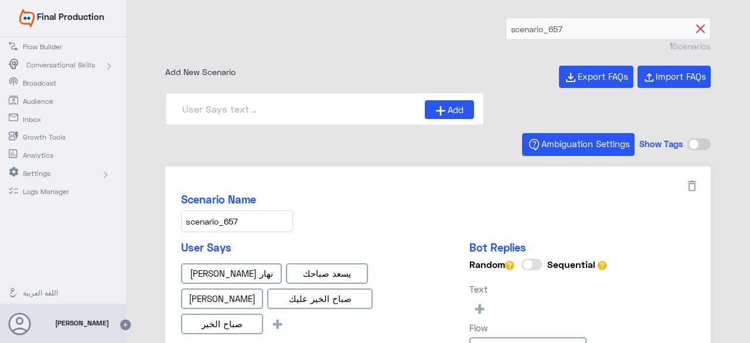
click at [698, 29] on icon at bounding box center [700, 29] width 9 height 9
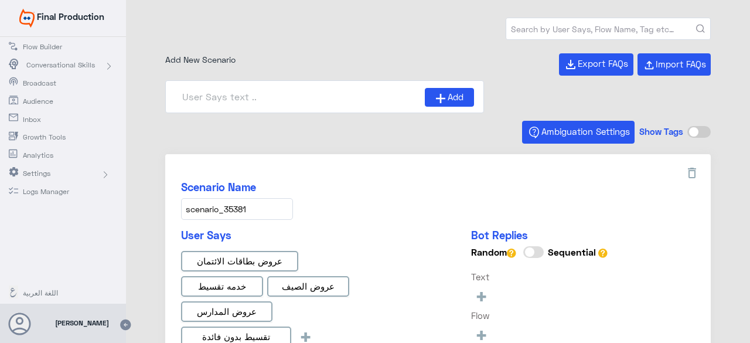
click at [556, 26] on input "text" at bounding box center [608, 28] width 204 height 21
paste input "scenario_834"
type input "scenario_834"
type input "0% Taksit with Admin fees_EN"
type input "Face ID En"
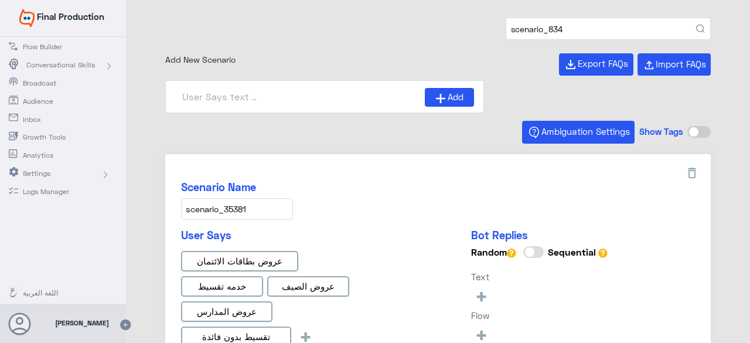
type input "scenario_834"
click at [696, 25] on button "submit" at bounding box center [700, 29] width 9 height 9
type input "0% Taksit with Admin fees_AR"
type input "Face ID AR"
type input "Instapay AR"
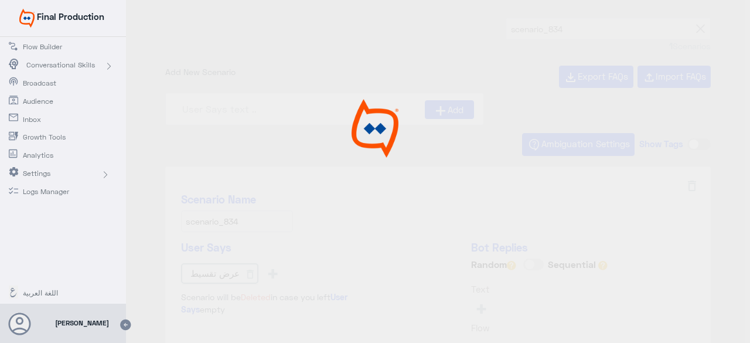
type input "0% Taksit with Admin fees_AR"
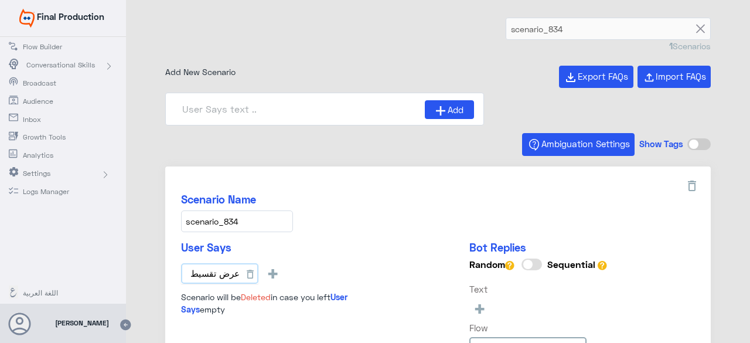
drag, startPoint x: 238, startPoint y: 272, endPoint x: 187, endPoint y: 278, distance: 50.7
click at [187, 278] on input "عرض تقسيط" at bounding box center [219, 273] width 77 height 21
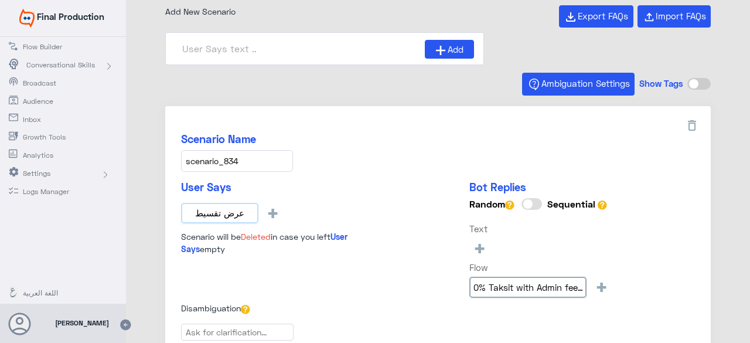
scroll to position [117, 0]
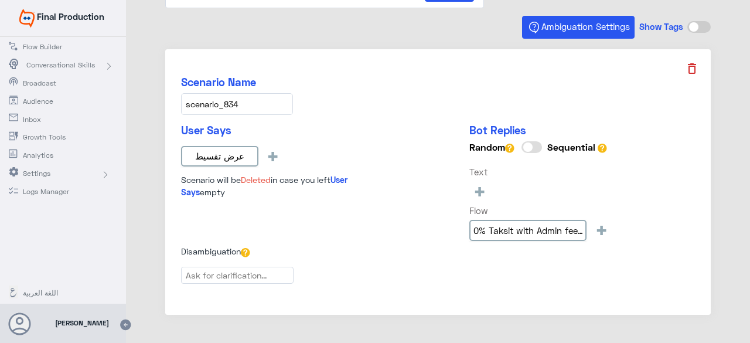
click at [688, 65] on icon at bounding box center [692, 69] width 14 height 14
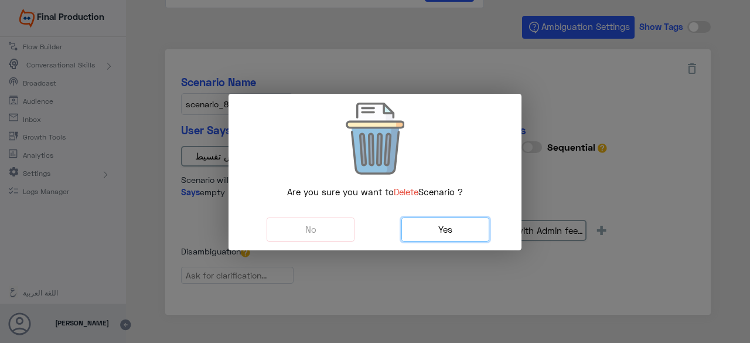
click at [445, 229] on span "Yes" at bounding box center [445, 229] width 14 height 11
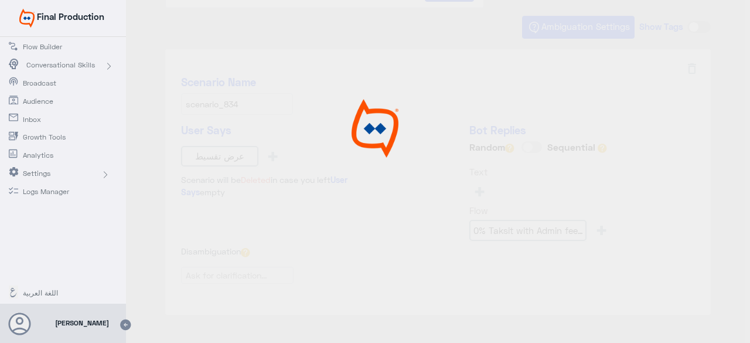
scroll to position [0, 0]
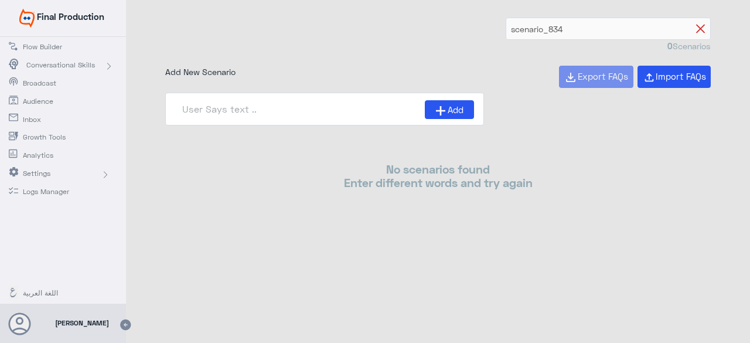
click at [704, 25] on icon at bounding box center [700, 29] width 9 height 9
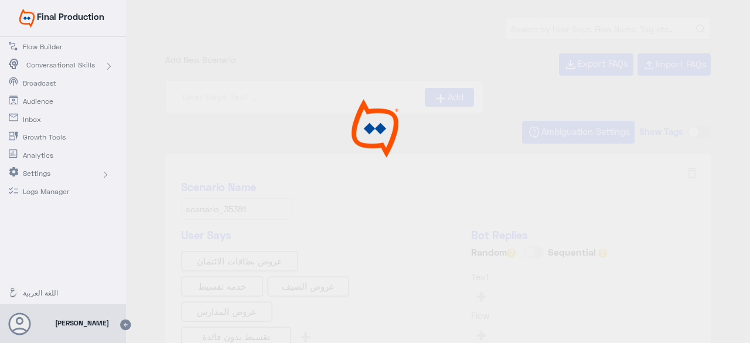
type input "Instapay AR"
type input "0% Taksit with Admin fees_AR"
type input "0% Taksit with Admin fees_EN"
type input "Face ID En"
type input "Face ID AR"
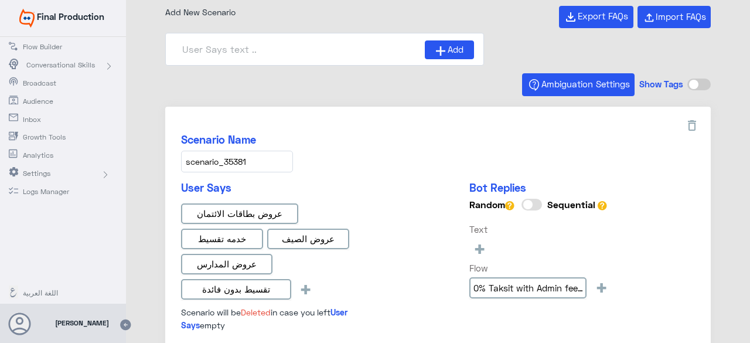
scroll to position [59, 0]
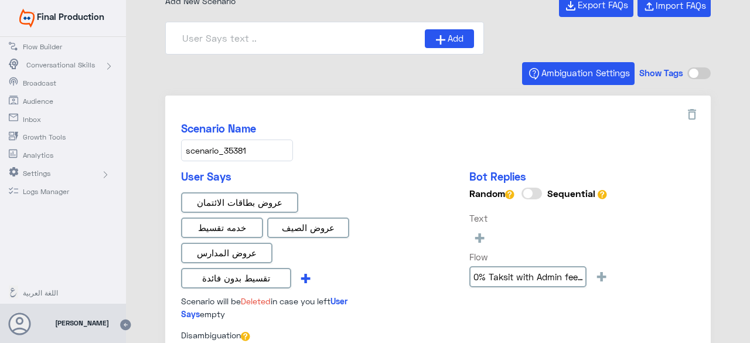
click at [310, 272] on span "+" at bounding box center [305, 277] width 13 height 19
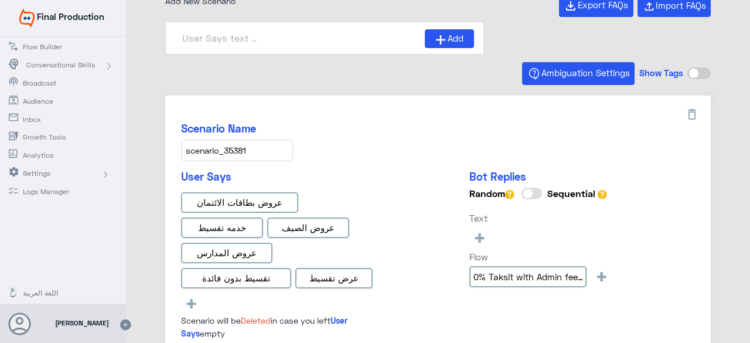
type input "عرض تقسيط"
click at [432, 269] on div "User Says عروض بطاقات الائتمان خدمه تقسيط عروض الصيف عروض المدارس تقسيط بدون فا…" at bounding box center [438, 259] width 514 height 178
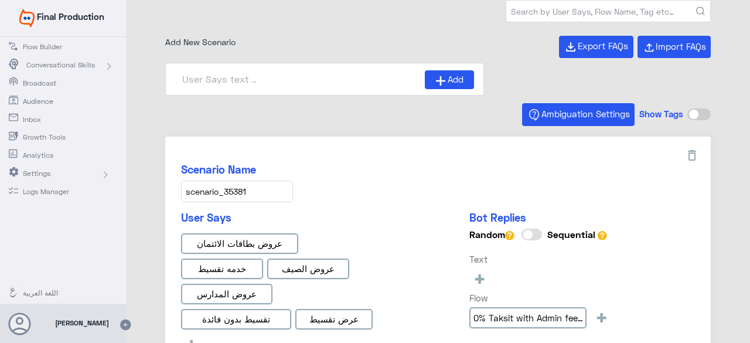
scroll to position [0, 0]
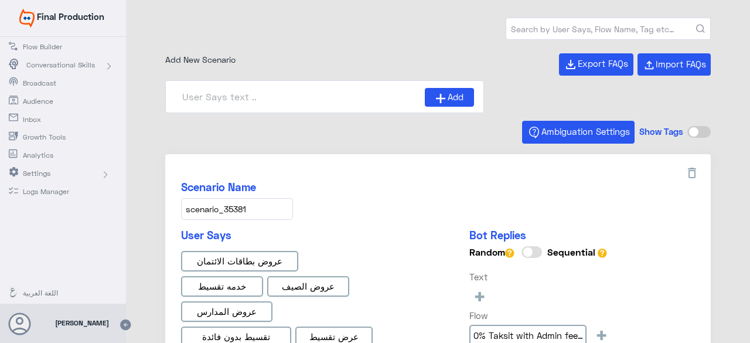
click at [593, 19] on input "text" at bounding box center [608, 28] width 204 height 21
paste input "scenario_228"
type input "scenario_228"
click at [696, 25] on button "submit" at bounding box center [700, 29] width 9 height 9
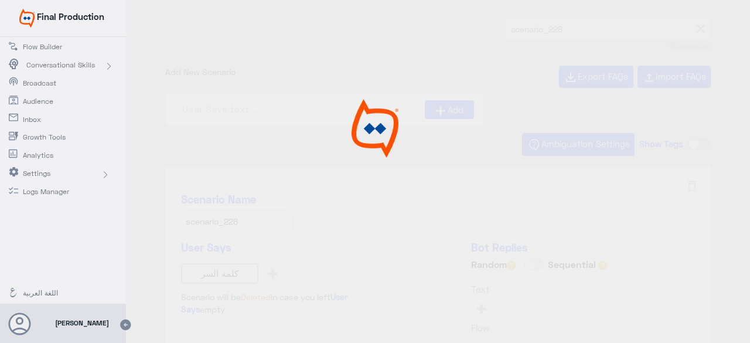
type input "كلمة السر"
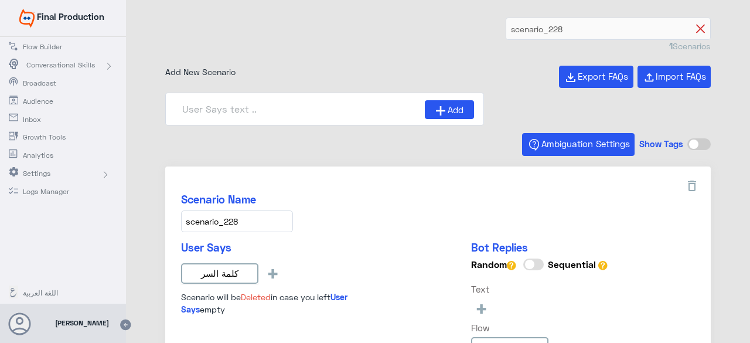
click at [698, 28] on icon at bounding box center [700, 29] width 9 height 9
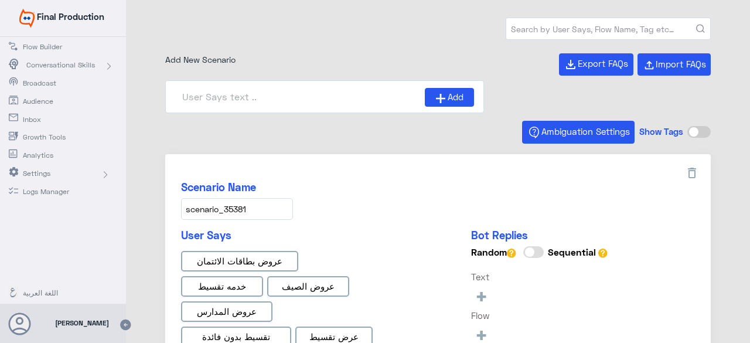
click at [607, 25] on input "text" at bounding box center [608, 28] width 204 height 21
type input "0% Taksit with Admin fees_EN"
type input "Instapay AR"
type input "Face ID En"
type input "0% Taksit with Admin fees_AR"
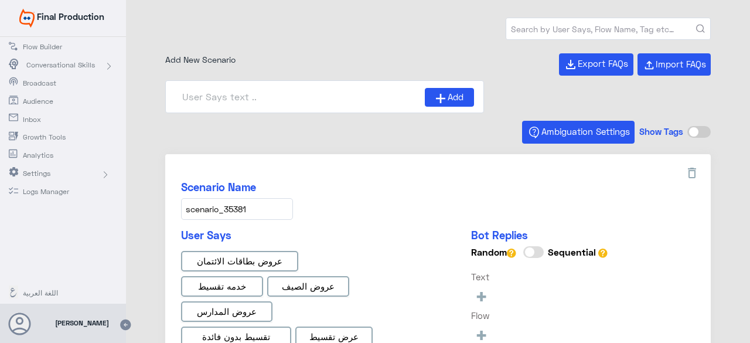
type input "Face ID AR"
paste input "scenario_464"
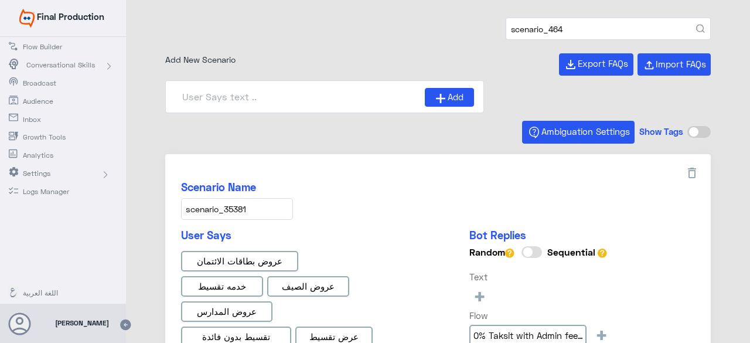
type input "scenario_464"
click at [696, 25] on button "submit" at bounding box center [700, 29] width 9 height 9
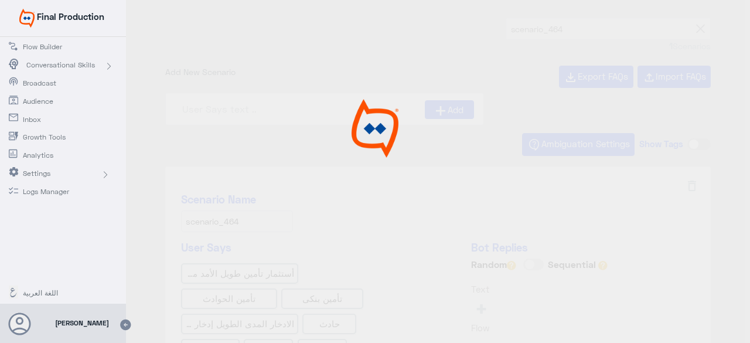
type input "Bank Assurance AR"
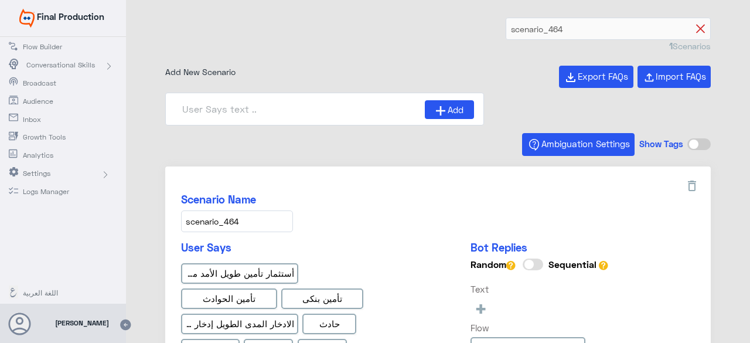
click at [701, 29] on icon at bounding box center [700, 29] width 9 height 9
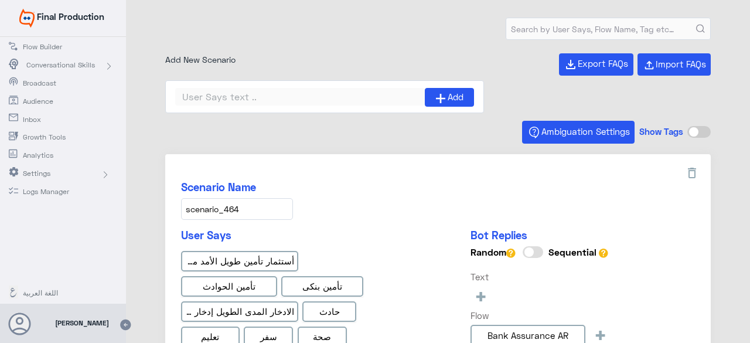
click at [580, 15] on div "1 Scenarios Add New Scenario Export FAQs Import FAQs Add Ambiguation Settings S…" at bounding box center [438, 173] width 624 height 346
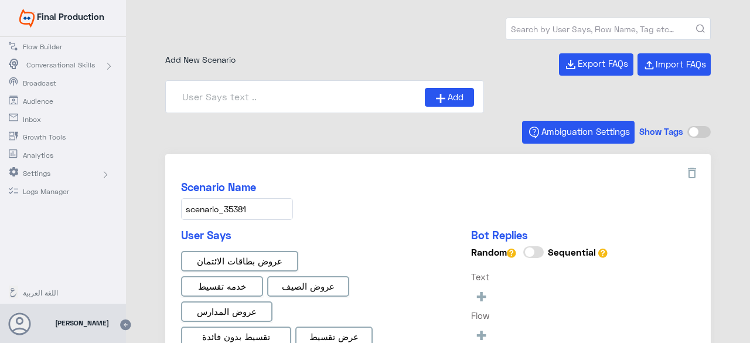
type input "Instapay AR"
type input "0% Taksit with Admin fees_AR"
type input "Face ID En"
type input "Face ID AR"
type input "0% Taksit with Admin fees_EN"
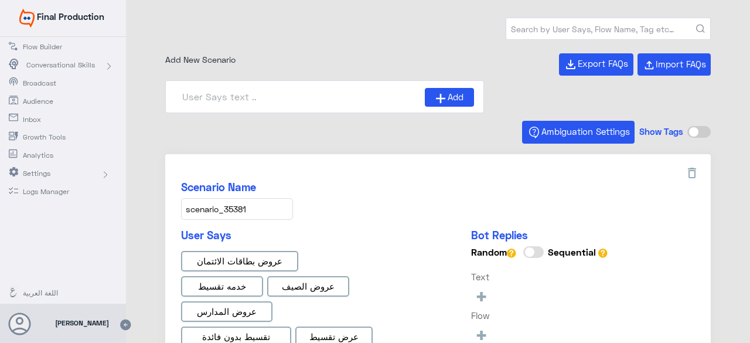
click at [574, 24] on input "text" at bounding box center [608, 28] width 204 height 21
paste input "scenario_24"
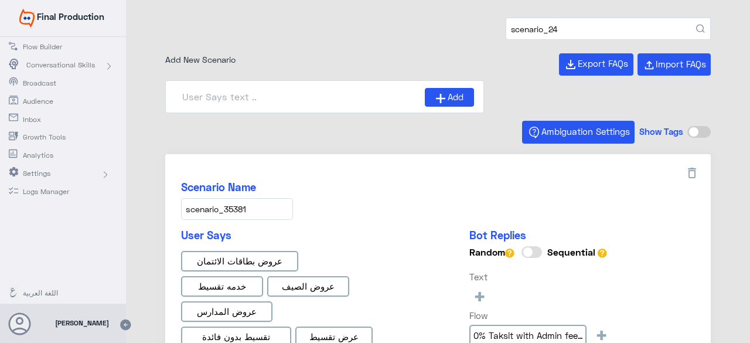
type input "scenario_24"
click at [696, 25] on button "submit" at bounding box center [700, 29] width 9 height 9
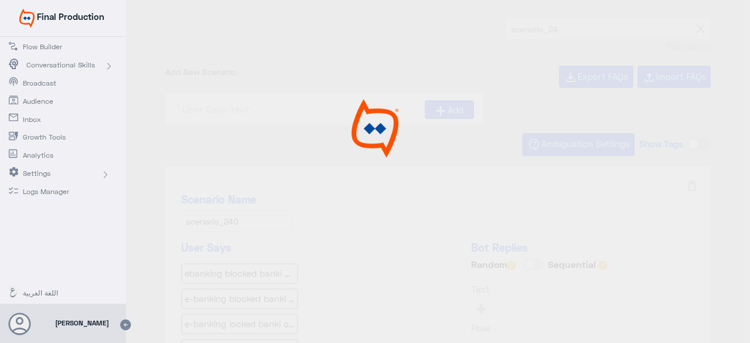
type input "طلب بطاقة أئتمان"
type input "Can I buy more than one unit with housing finance"
type input "شمول مالى - بطاقة مدفوعة - مقدما - كارت بريبيد"
type input "My e-banking account is locked"
type input "Do you have special credit card programs for compo"
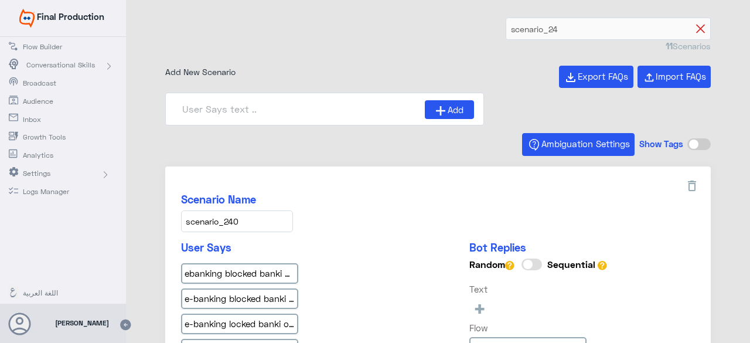
click at [696, 28] on icon at bounding box center [700, 29] width 9 height 9
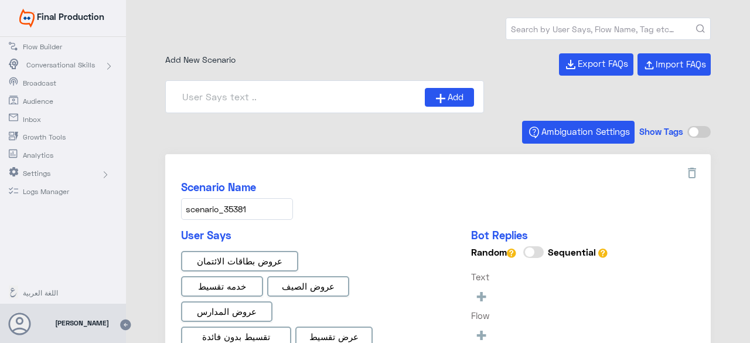
click at [565, 23] on input "text" at bounding box center [608, 28] width 204 height 21
type input "Face ID AR"
type input "0% Taksit with Admin fees_AR"
type input "0% Taksit with Admin fees_EN"
type input "Instapay AR"
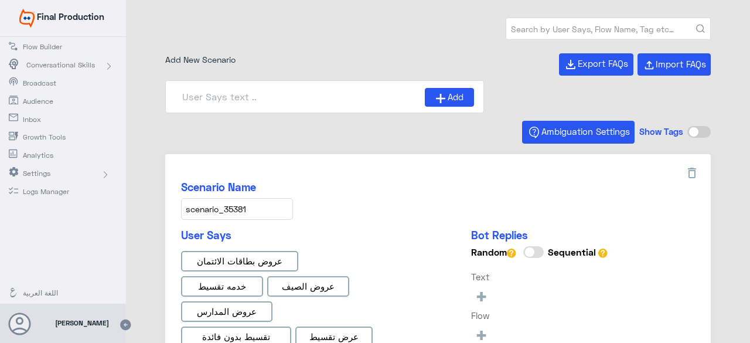
type input "Face ID En"
paste input "هل شرط وجود عياده لتمويل ٥٪؜ ؟"
type input "هل شرط وجود عياده لتمويل ٥٪؜ ؟"
paste input "scenario_24"
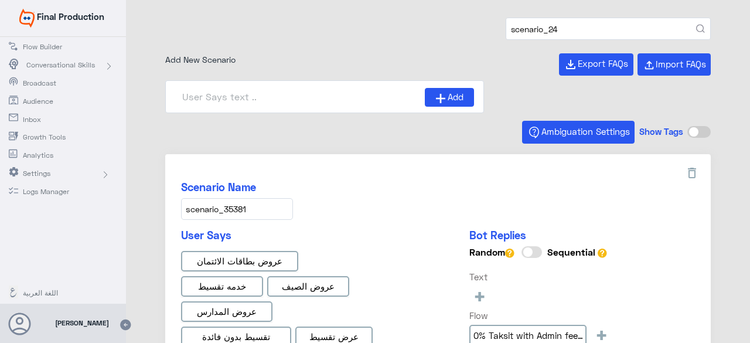
type input "scenario_24"
click at [696, 25] on button "submit" at bounding box center [700, 29] width 9 height 9
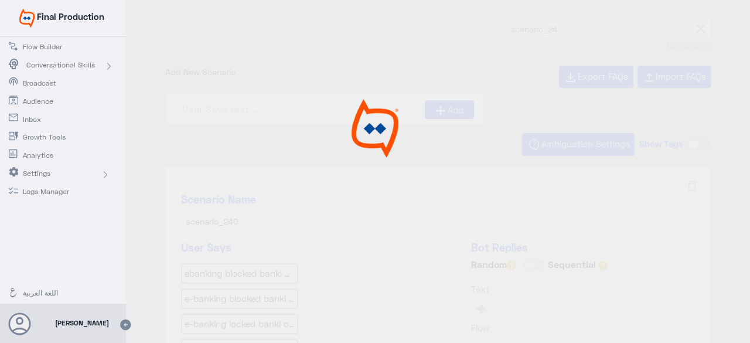
type input "My e-banking account is locked"
type input "Do you have special credit card programs for compo"
type input "Can I buy more than one unit with housing finance"
type input "شمول مالى - بطاقة مدفوعة - مقدما - كارت بريبيد"
type input "طلب بطاقة أئتمان"
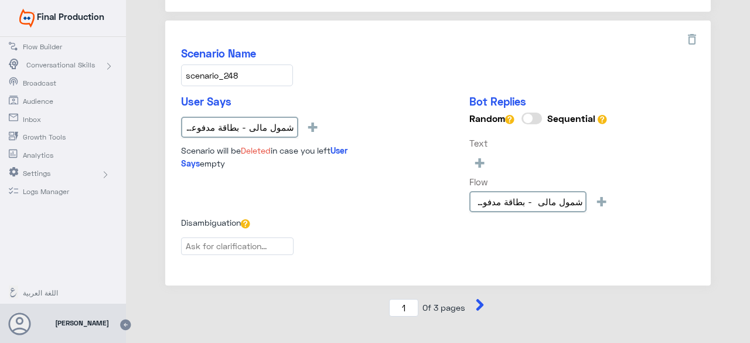
scroll to position [1345, 0]
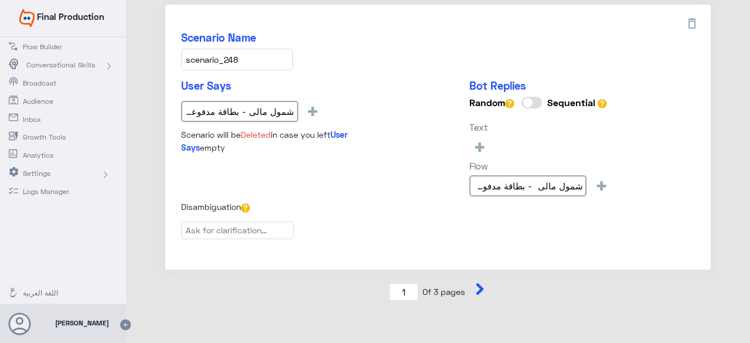
click at [477, 283] on icon at bounding box center [480, 289] width 8 height 12
type input "2"
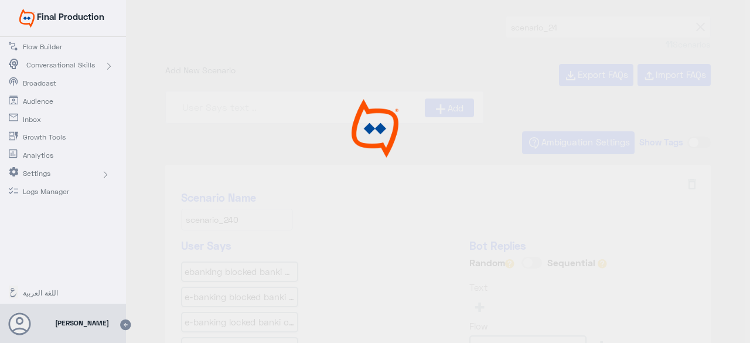
scroll to position [0, 0]
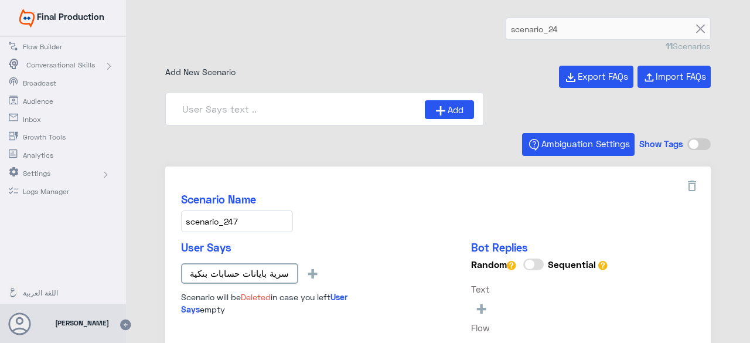
type input "سرية بايانات حسابات بنكية"
type input "How can I find out about the points balance/ equiv"
type input "What is the points validity before expiring?"
type input "When do the earned points reflect on the Happy po"
type input "Penalty in case of unpaid installments ?"
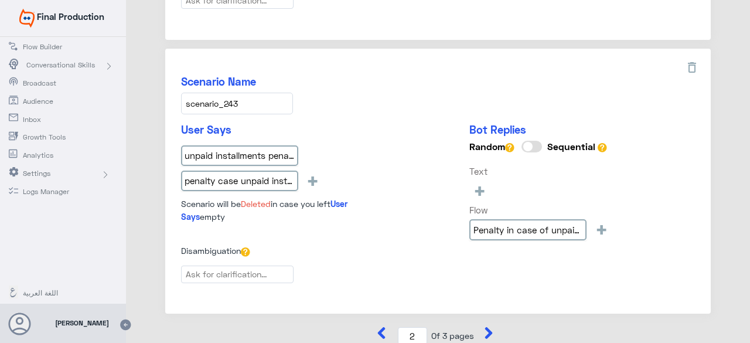
scroll to position [1333, 0]
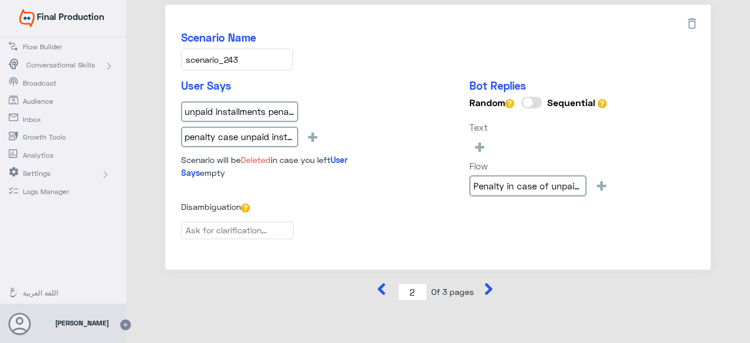
click at [483, 283] on icon at bounding box center [489, 289] width 12 height 12
type input "3"
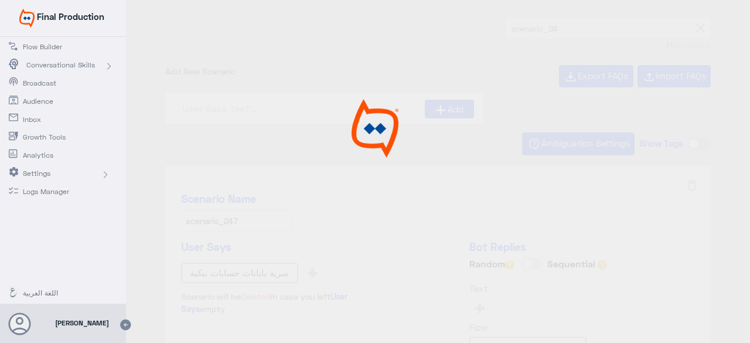
scroll to position [0, 0]
type input "هل يمكنني اضافة مقترض لزيادة مبلغ القرض؟"
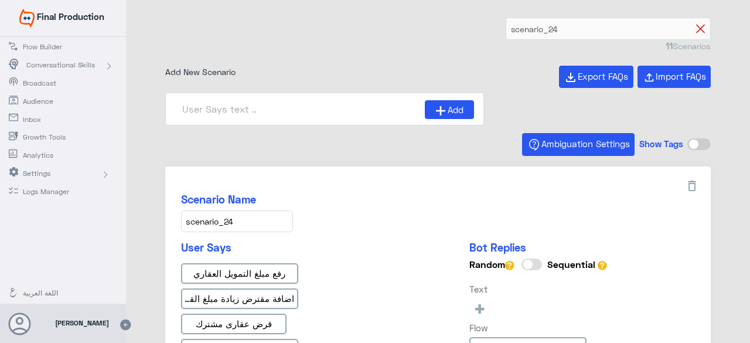
click at [696, 26] on icon at bounding box center [700, 29] width 9 height 9
type input "1"
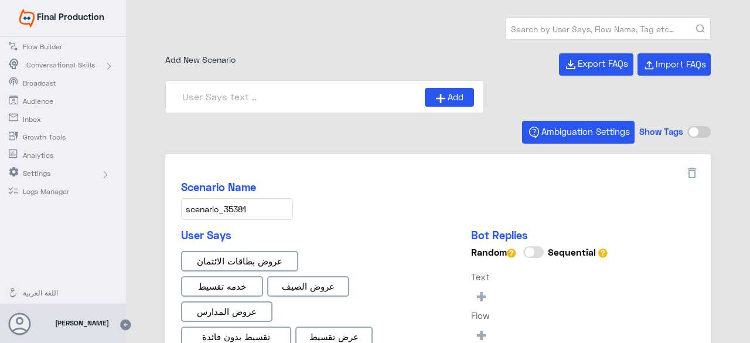
type input "0% Taksit with Admin fees_EN"
type input "Face ID AR"
type input "0% Taksit with Admin fees_AR"
type input "Face ID En"
type input "Instapay AR"
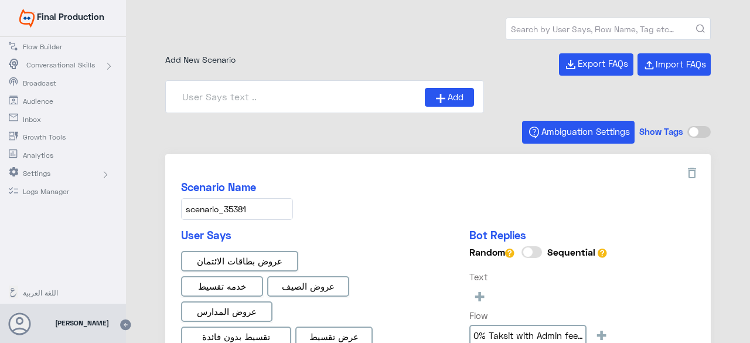
click at [646, 23] on input "text" at bounding box center [608, 28] width 204 height 21
type input "d"
type input "عيادة"
click at [696, 25] on button "submit" at bounding box center [700, 29] width 9 height 9
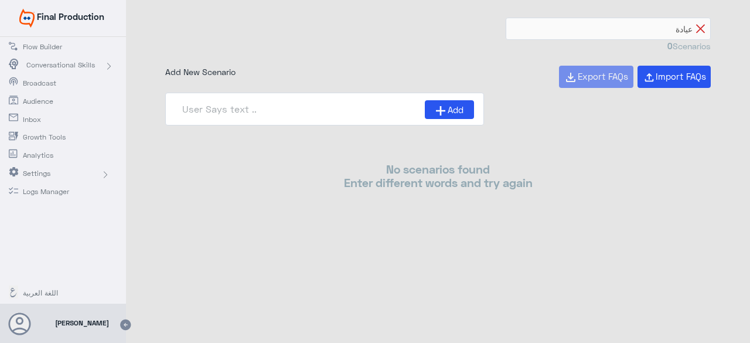
click at [701, 28] on icon at bounding box center [700, 29] width 9 height 9
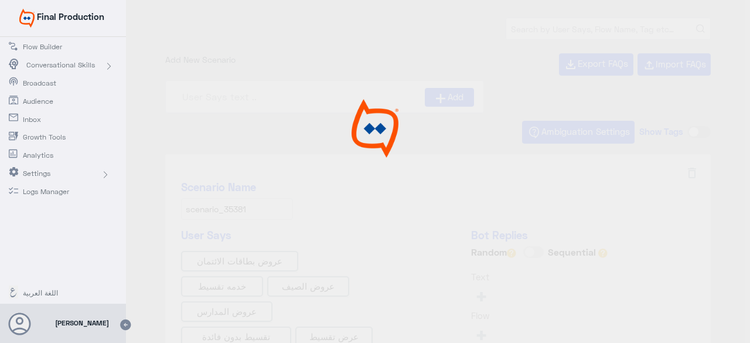
type input "0% Taksit with Admin fees_EN"
type input "Instapay AR"
type input "0% Taksit with Admin fees_AR"
type input "Face ID En"
type input "Face ID AR"
